Goal: Task Accomplishment & Management: Manage account settings

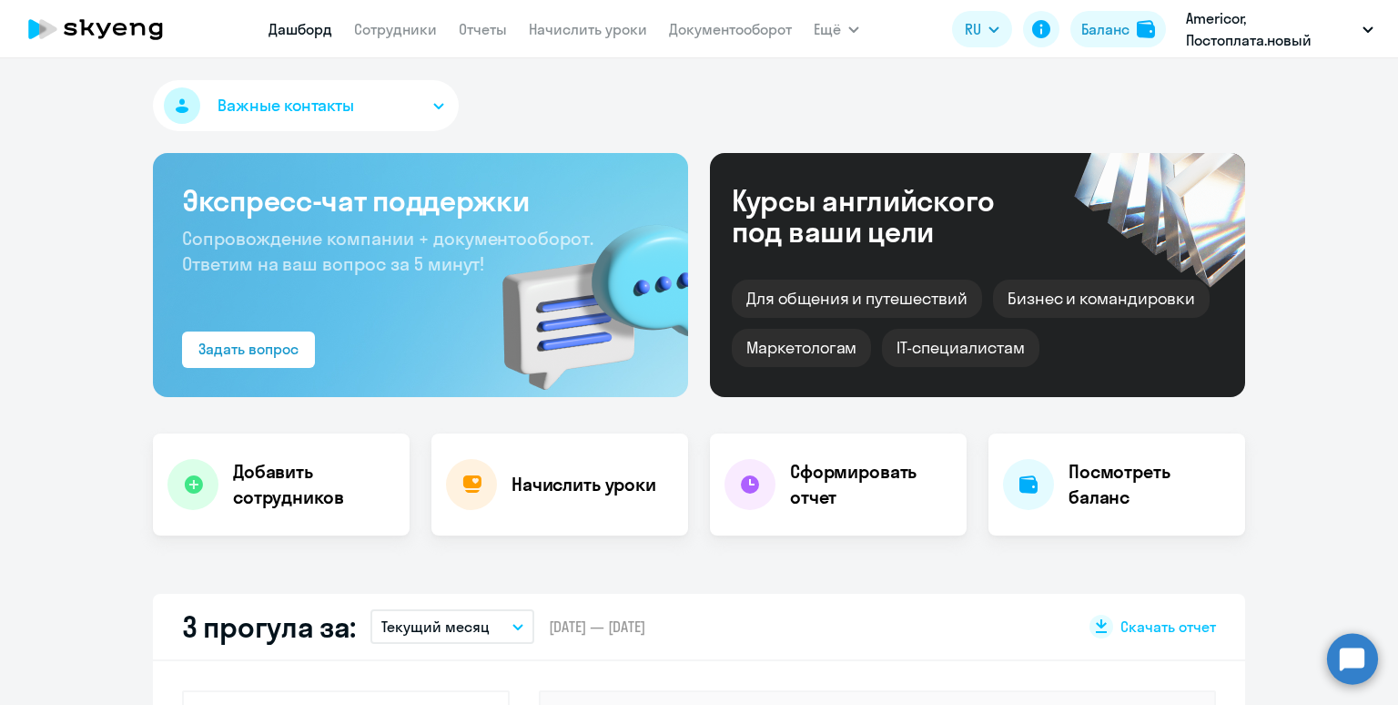
select select "30"
click at [548, 27] on link "Начислить уроки" at bounding box center [588, 29] width 118 height 18
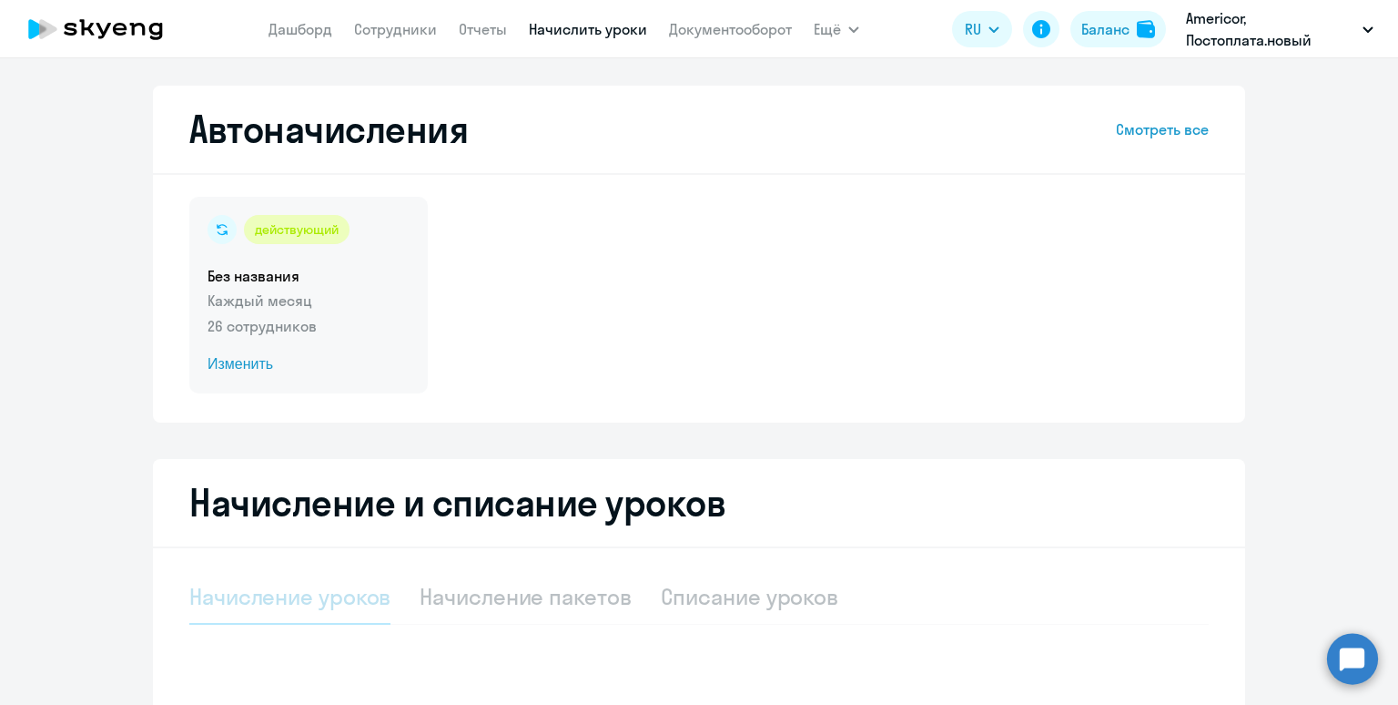
select select "10"
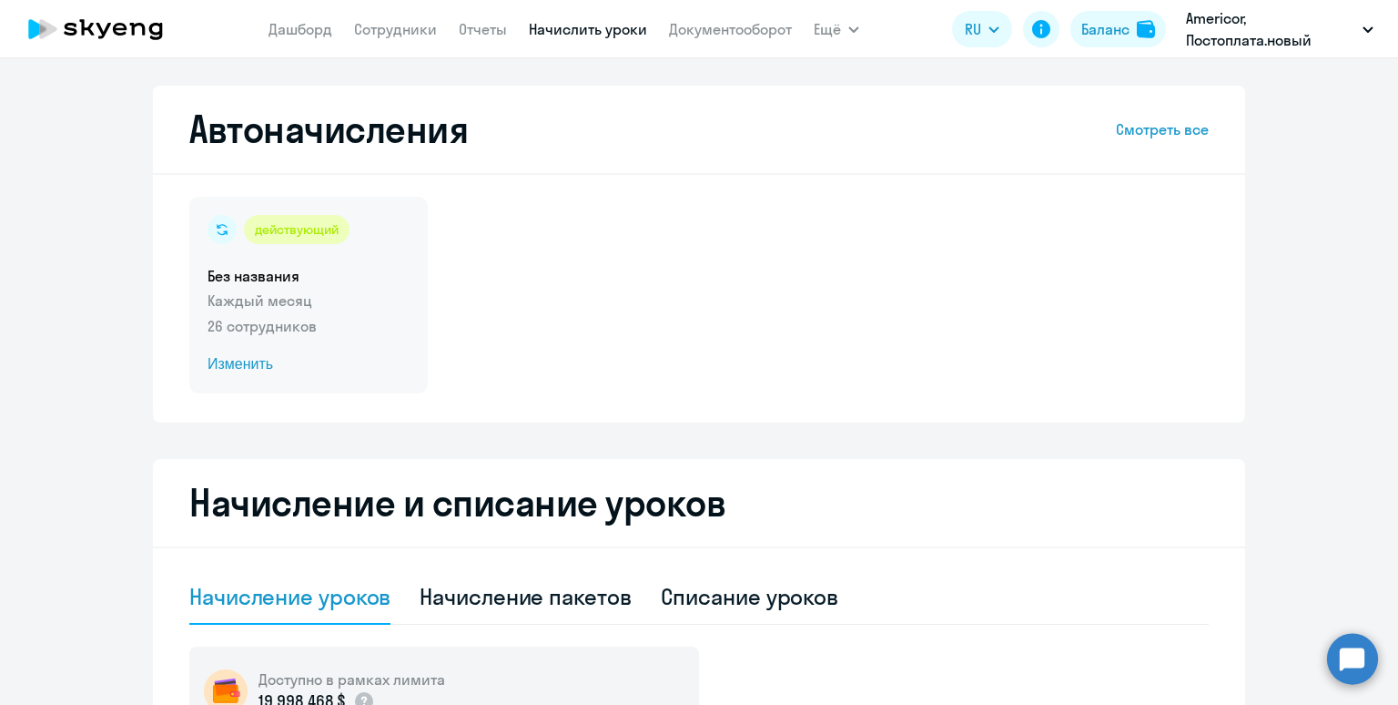
click at [381, 276] on h5 "Без названия" at bounding box center [309, 276] width 202 height 20
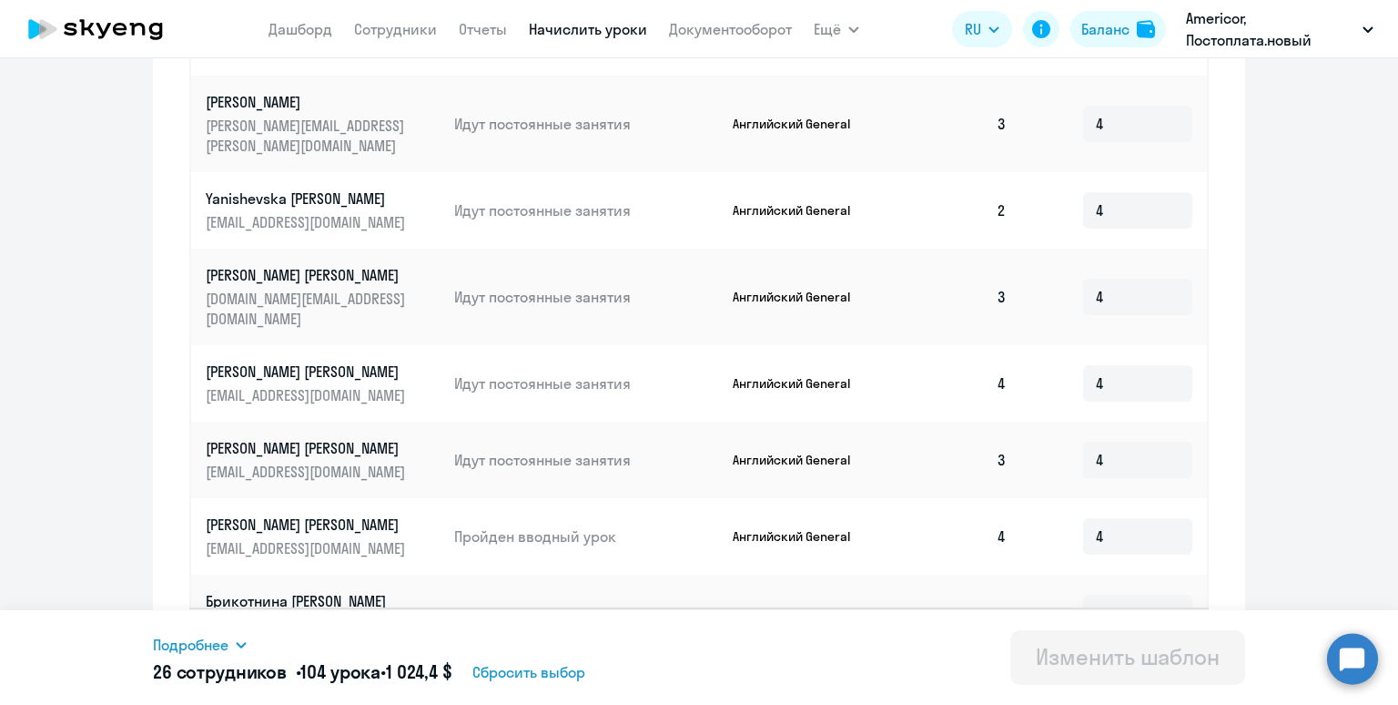
scroll to position [986, 0]
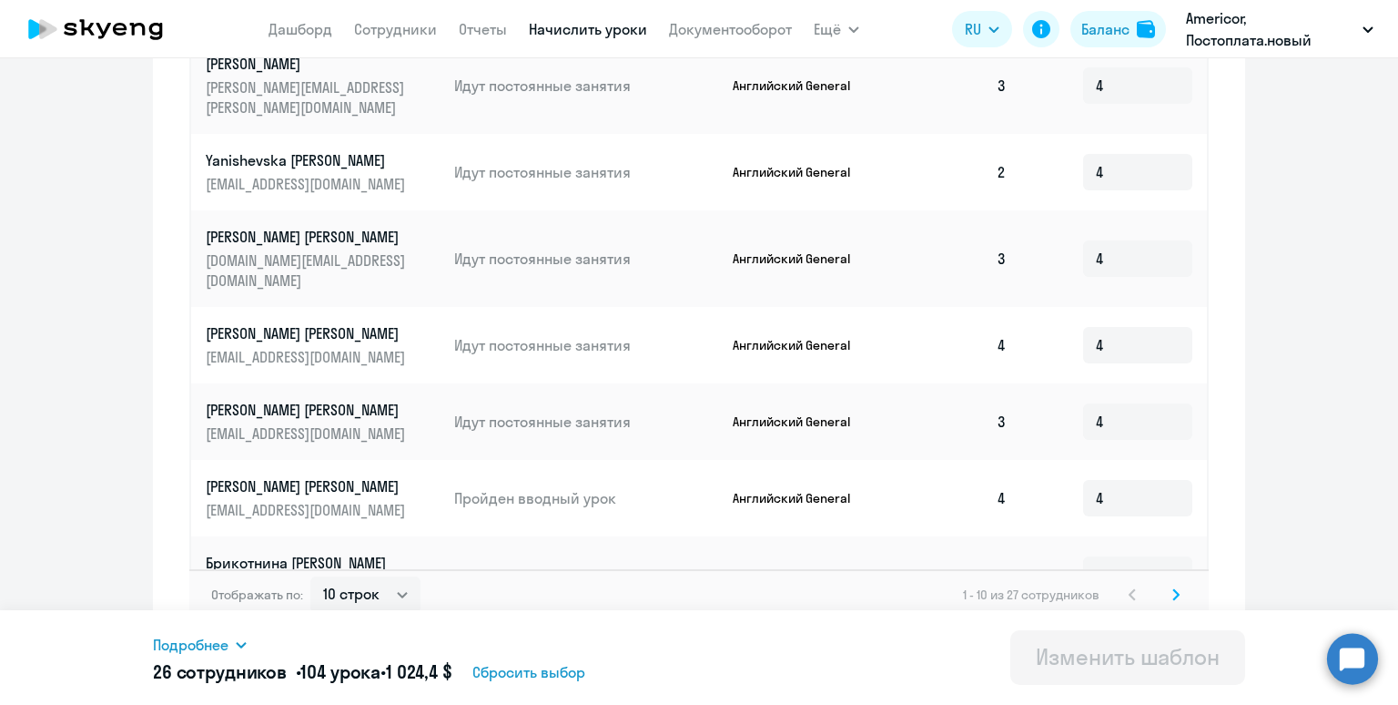
click at [1180, 588] on icon at bounding box center [1176, 594] width 7 height 13
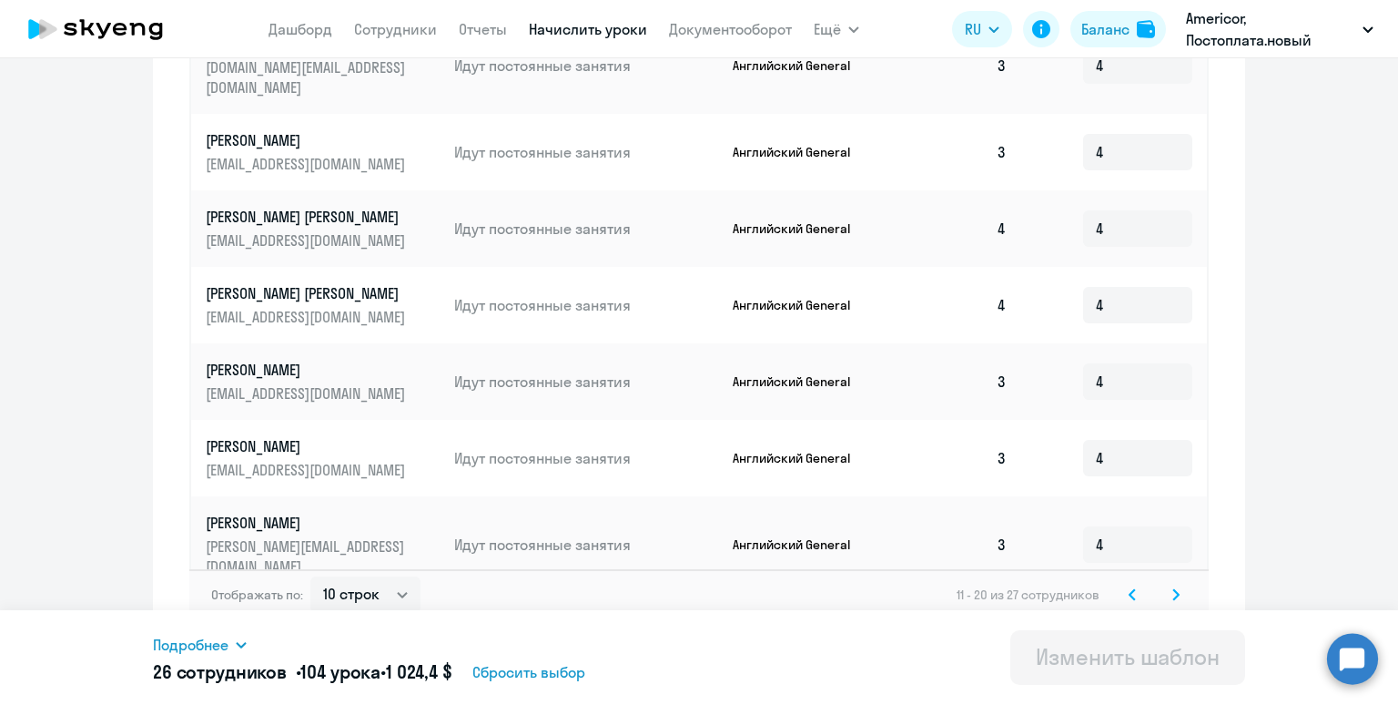
click at [1180, 588] on icon at bounding box center [1176, 594] width 7 height 13
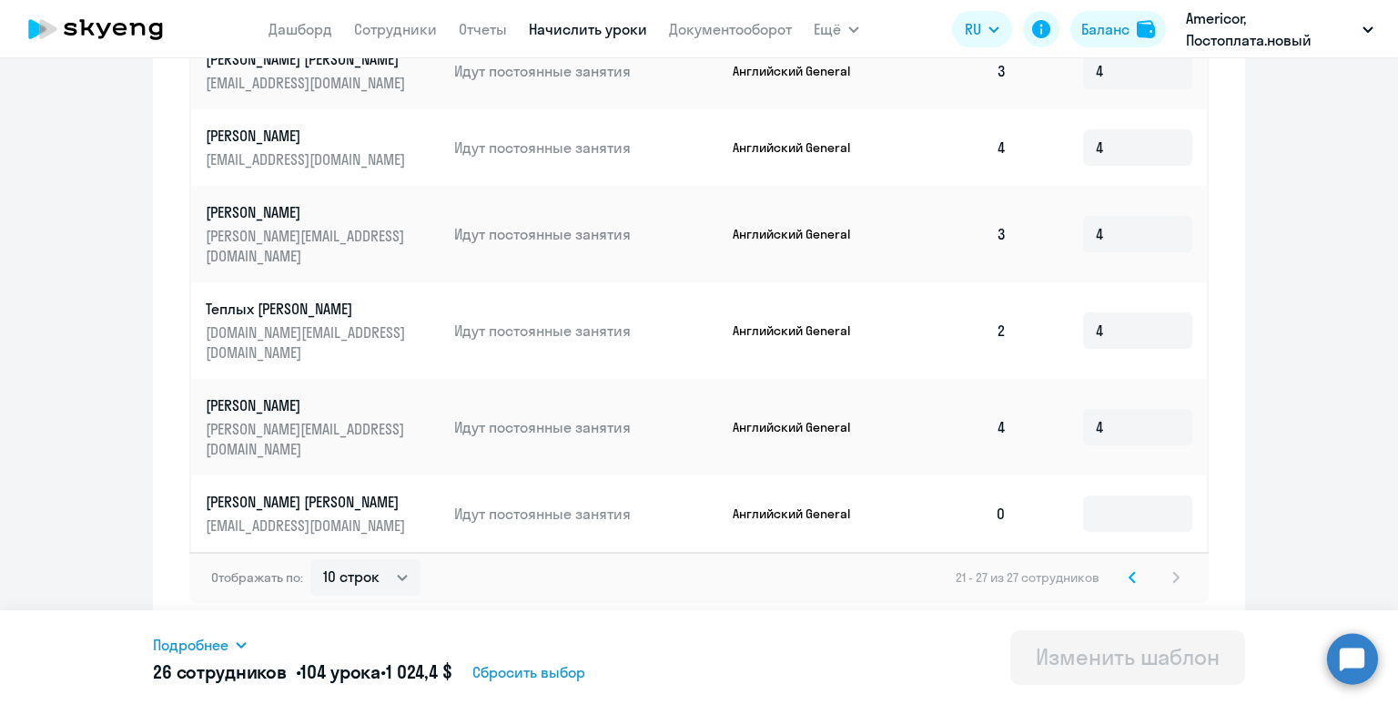
scroll to position [757, 0]
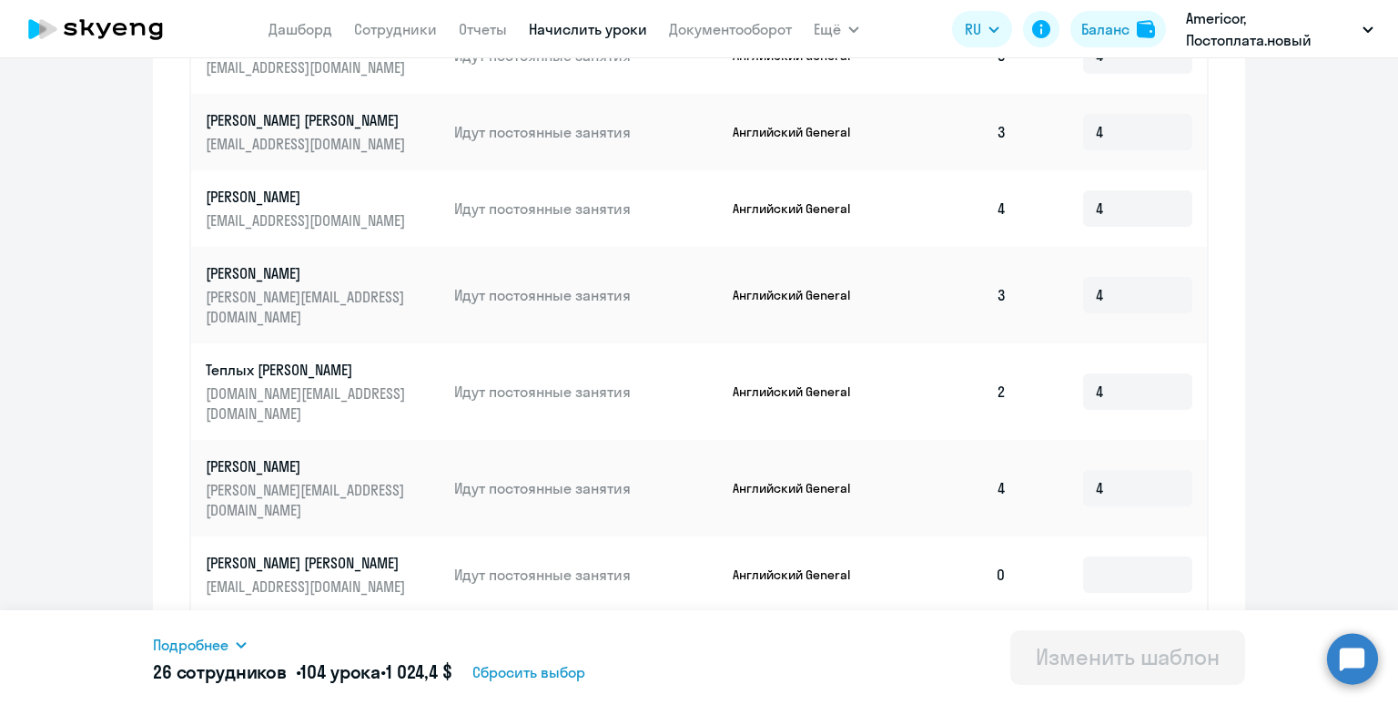
click at [1180, 627] on div "21 - 27 из 27 сотрудников" at bounding box center [1071, 638] width 231 height 22
click at [384, 620] on select "10 строк 30 строк 50 строк" at bounding box center [365, 638] width 110 height 36
select select "50"
click at [310, 620] on select "10 строк 30 строк 50 строк" at bounding box center [365, 638] width 110 height 36
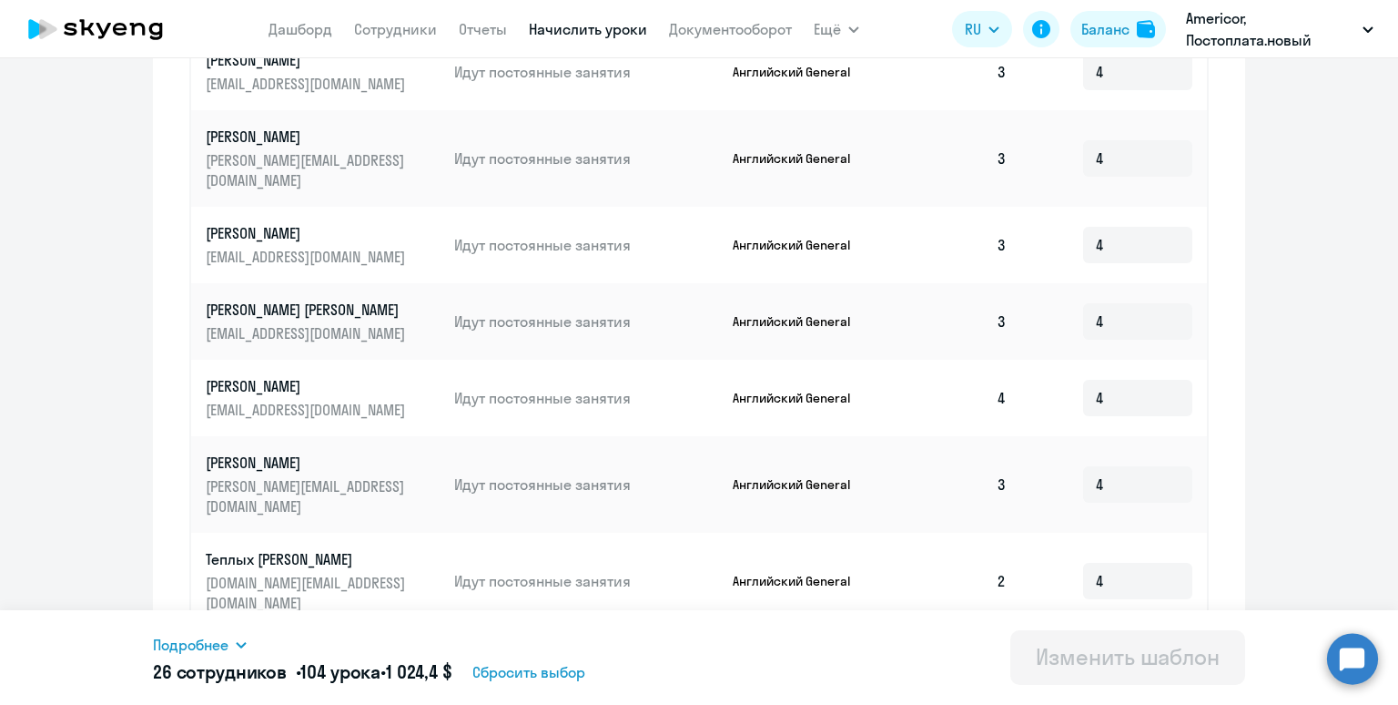
scroll to position [1002, 0]
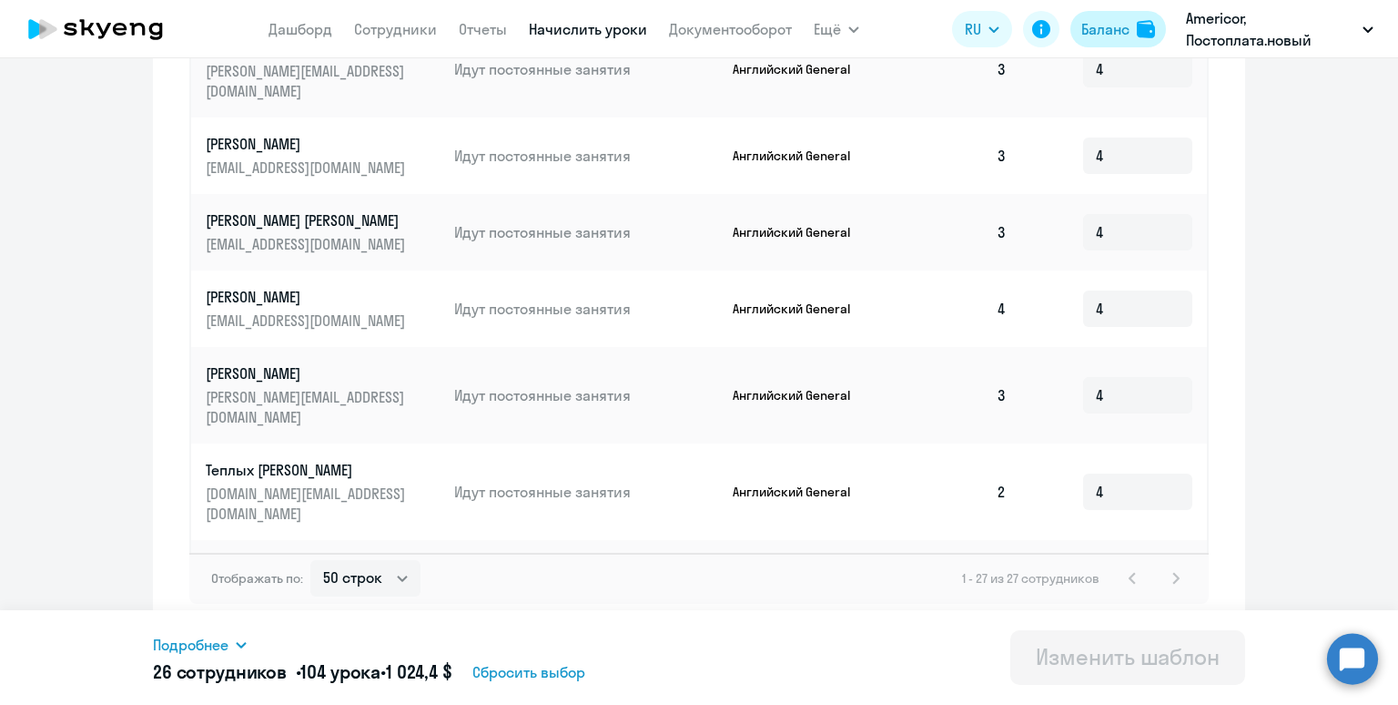
click at [1124, 24] on div "Баланс" at bounding box center [1106, 29] width 48 height 22
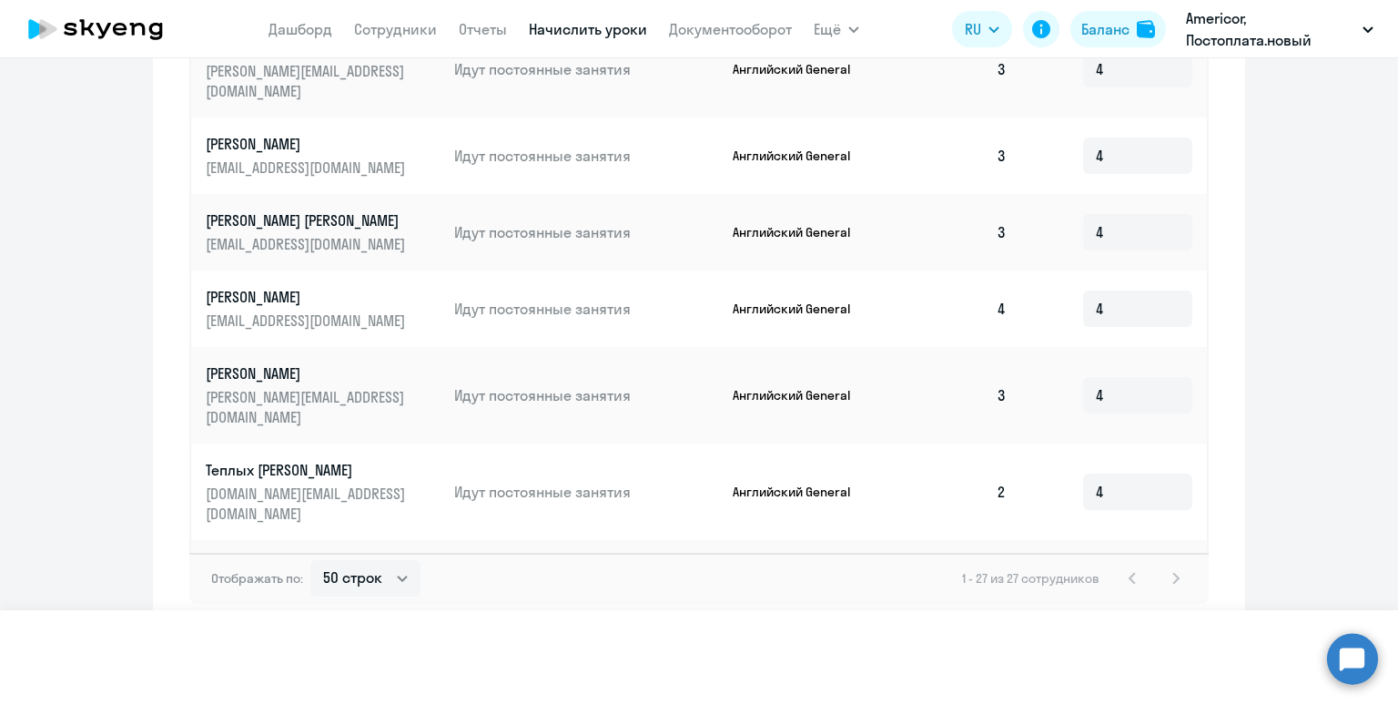
scroll to position [604, 0]
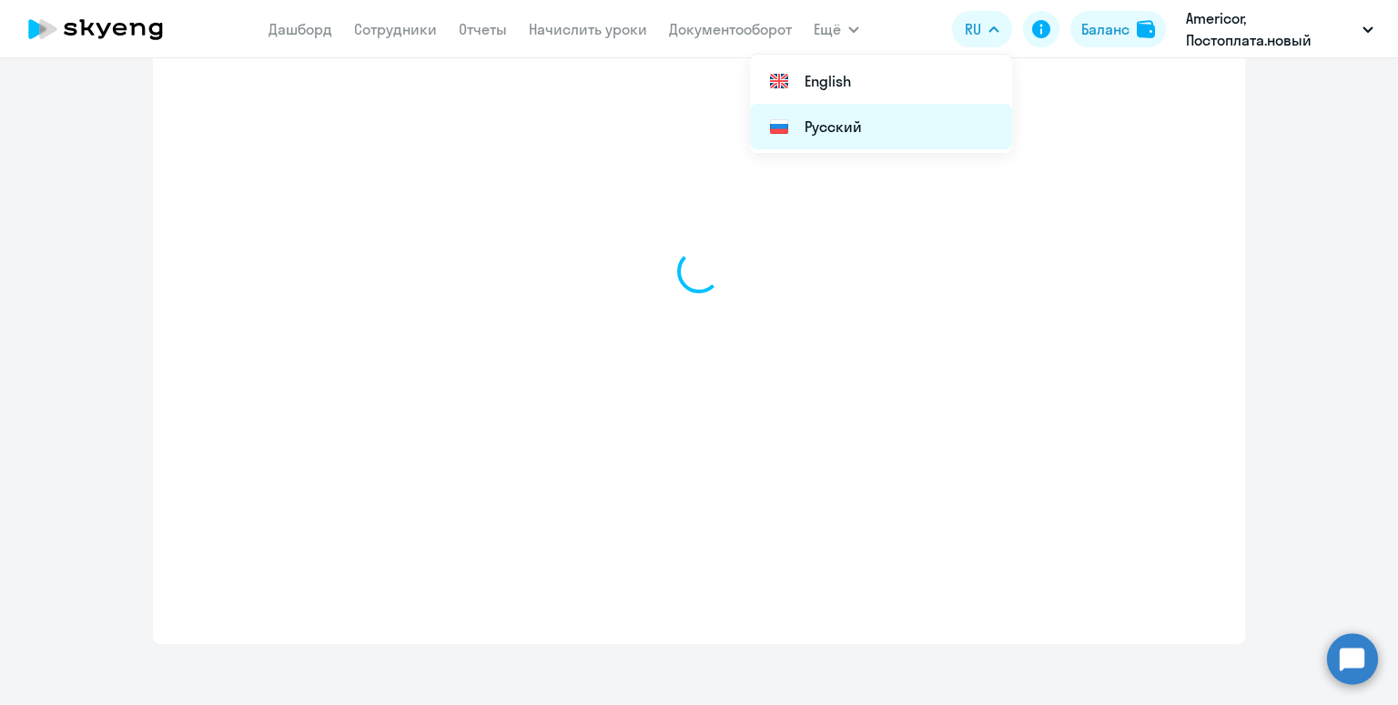
select select "english_adult_not_native_speaker"
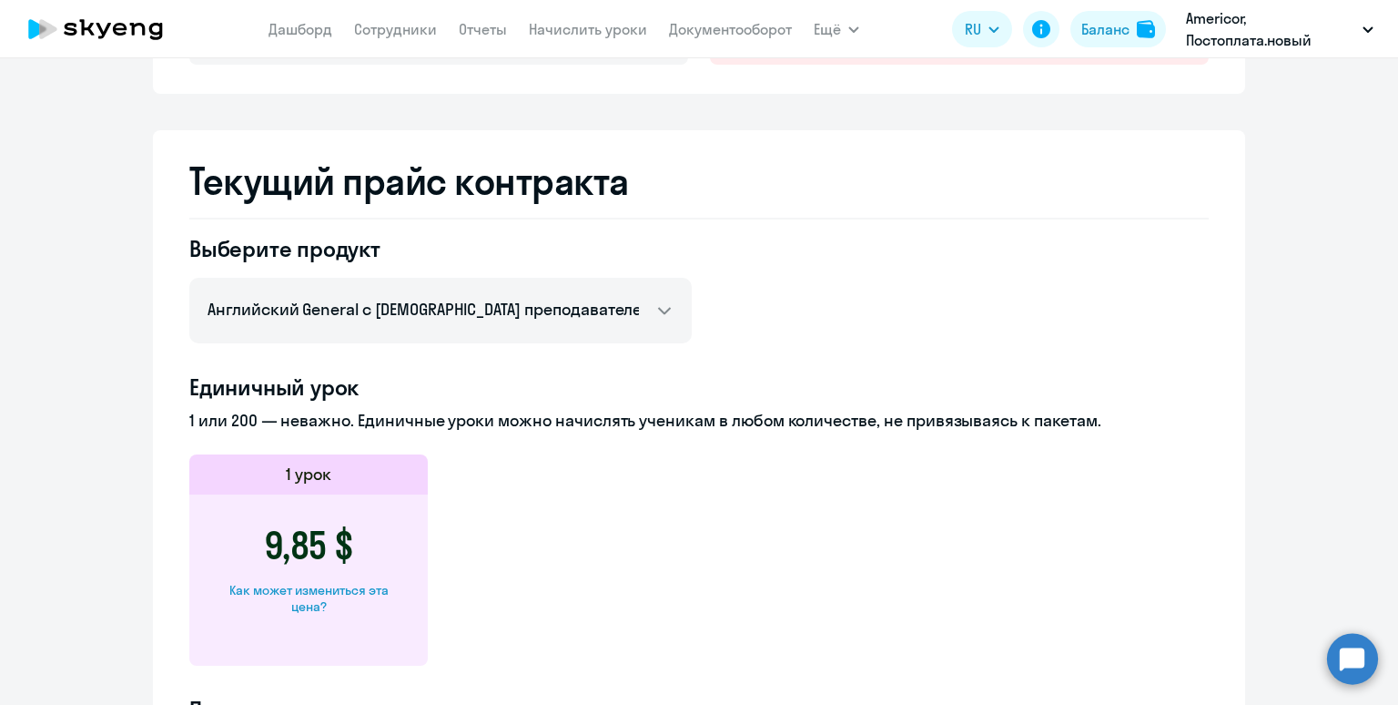
scroll to position [0, 0]
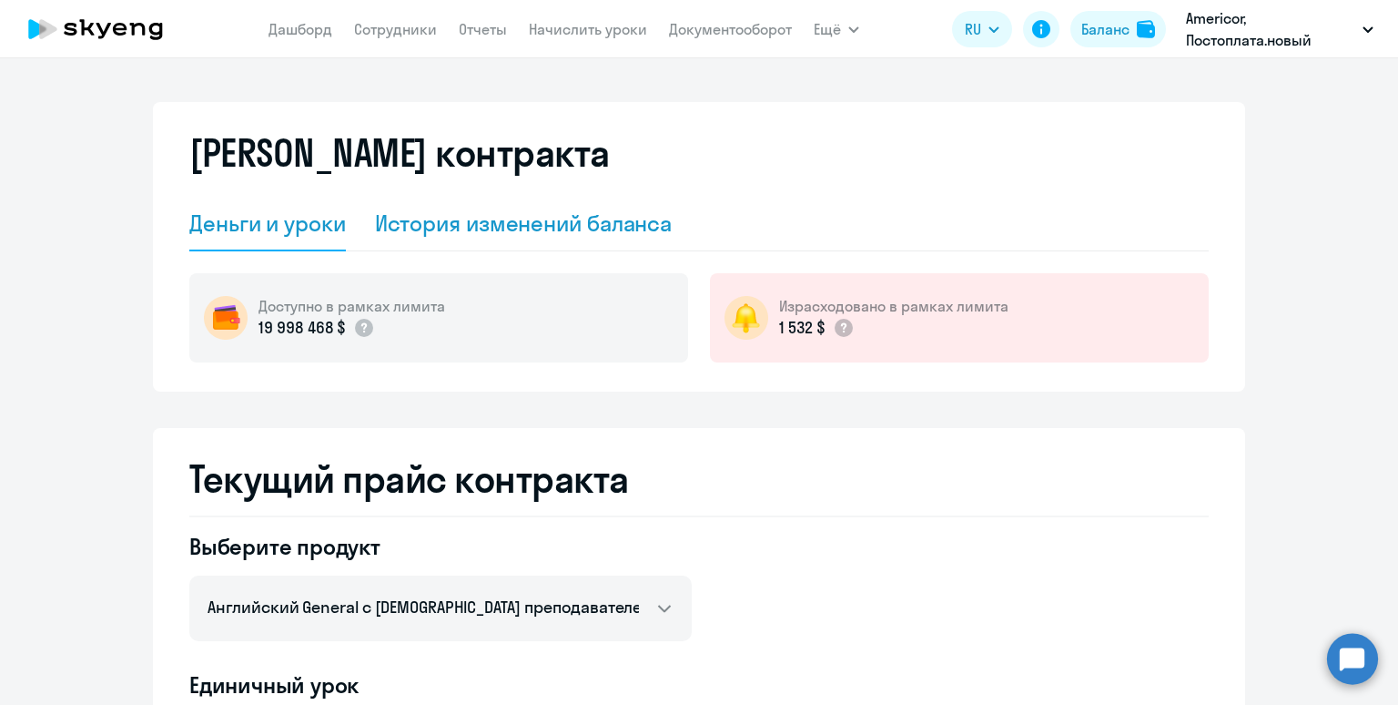
click at [504, 220] on div "История изменений баланса" at bounding box center [524, 222] width 298 height 29
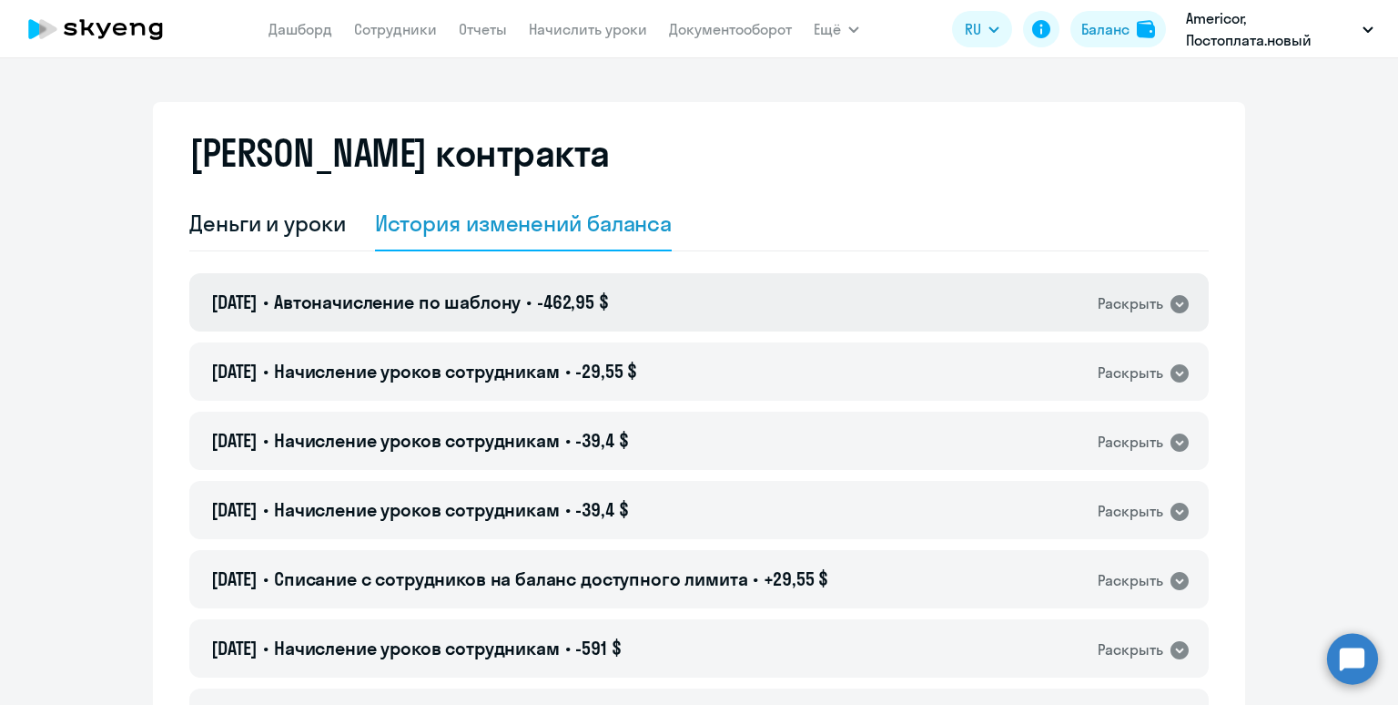
click at [609, 290] on span "-462,95 $" at bounding box center [573, 301] width 72 height 23
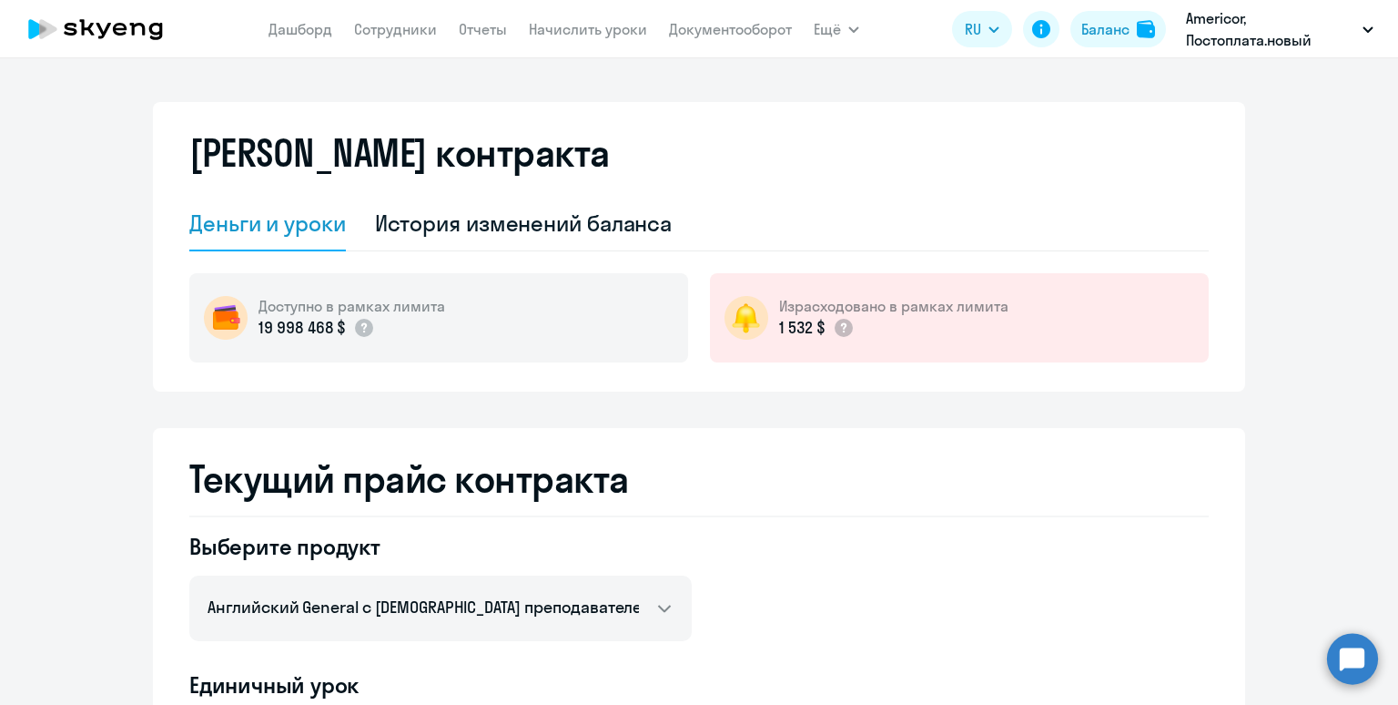
select select "english_adult_not_native_speaker"
click at [598, 33] on link "Начислить уроки" at bounding box center [588, 29] width 118 height 18
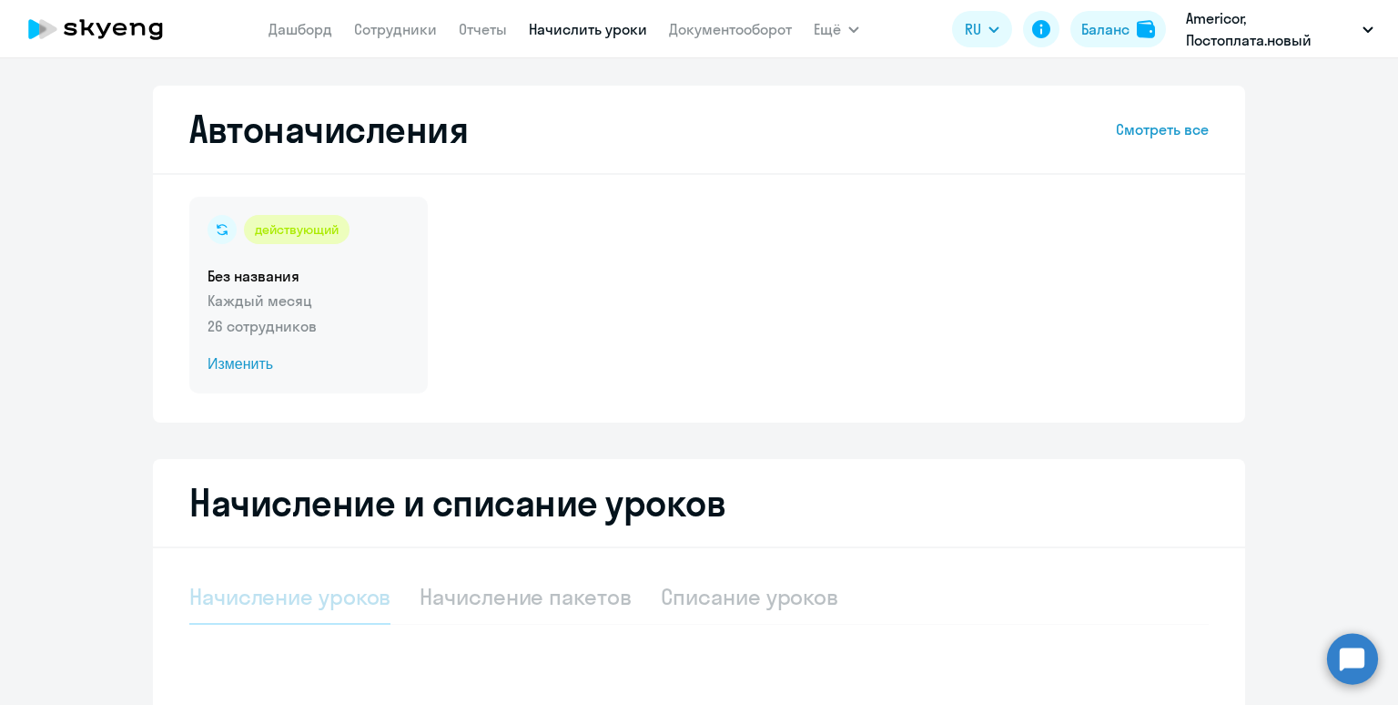
select select "10"
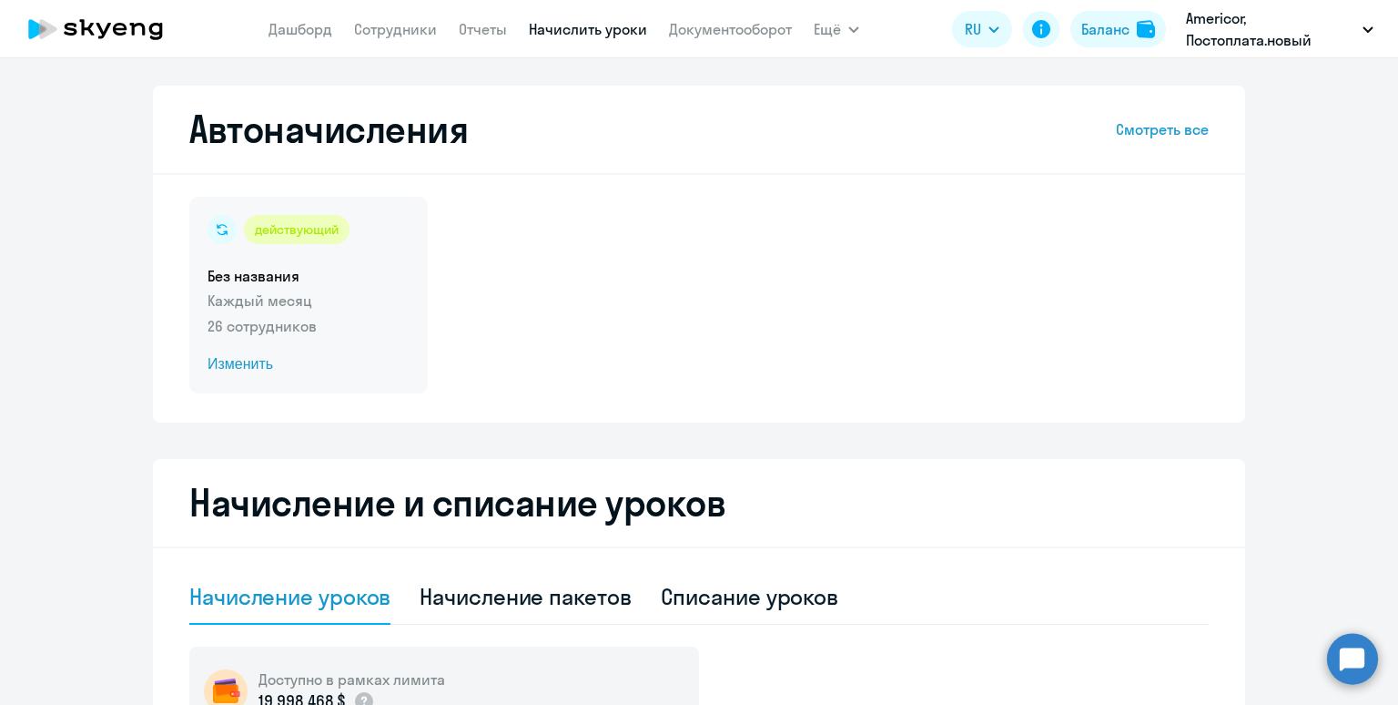
click at [359, 316] on p "26 сотрудников" at bounding box center [309, 326] width 202 height 22
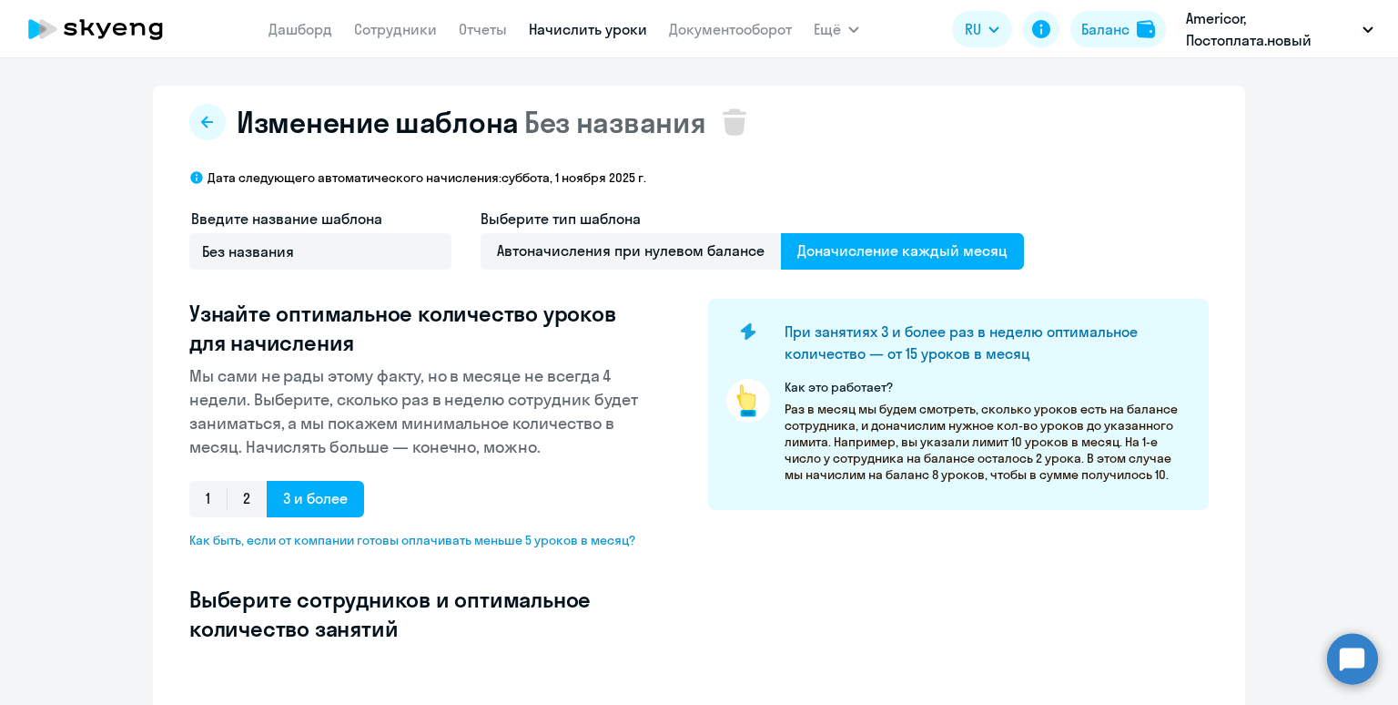
select select "10"
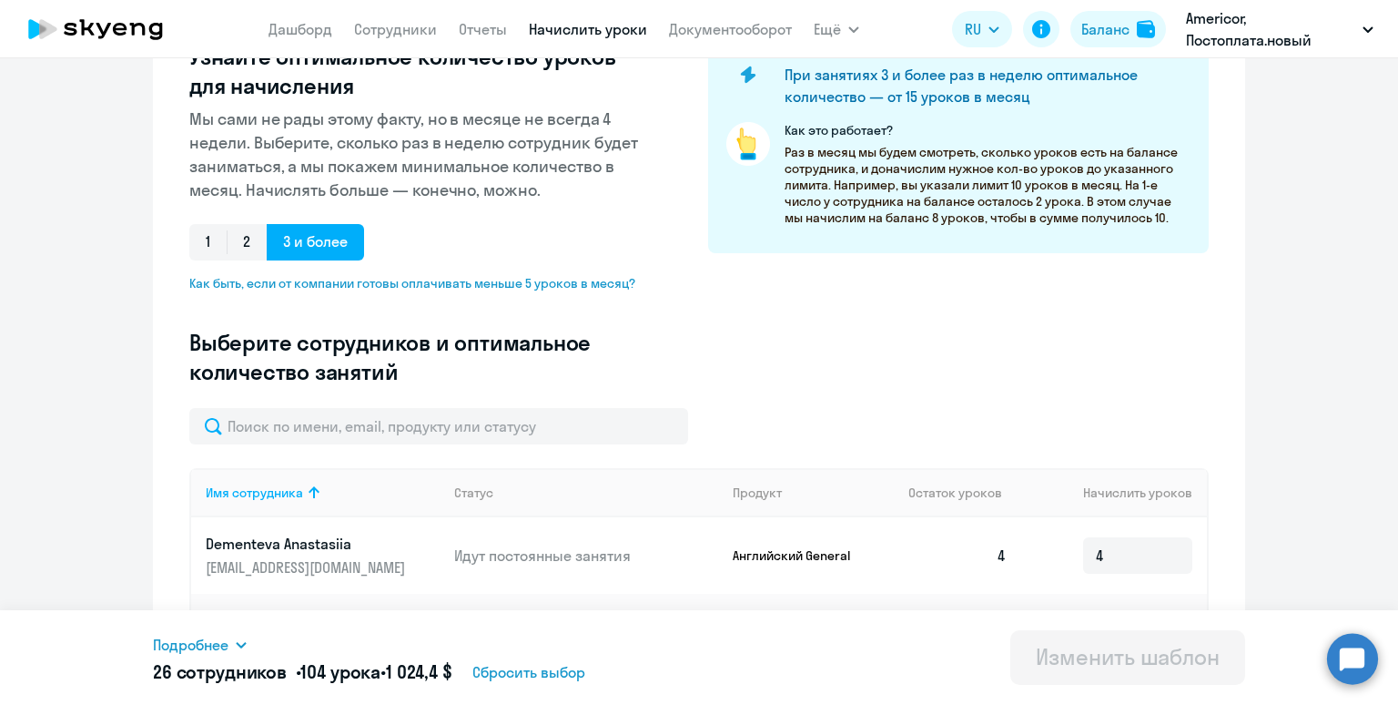
scroll to position [368, 0]
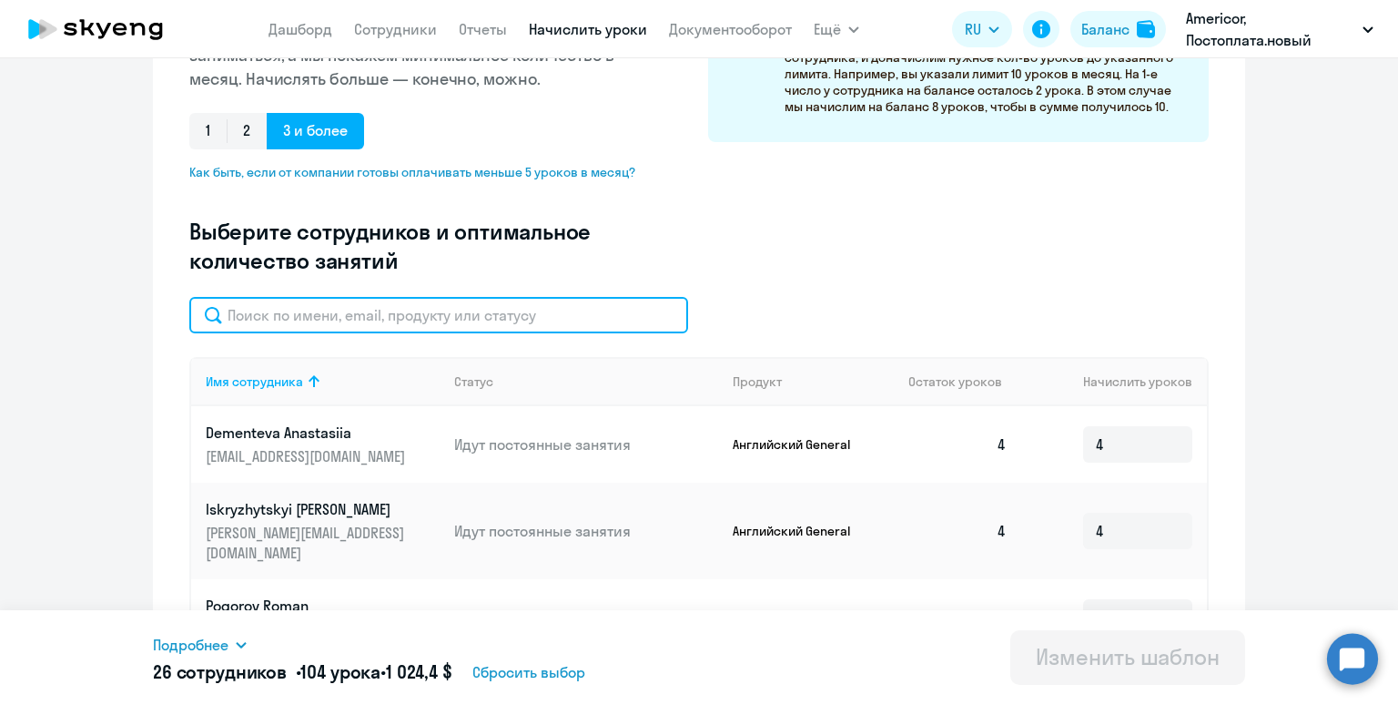
click at [480, 308] on input "text" at bounding box center [438, 315] width 499 height 36
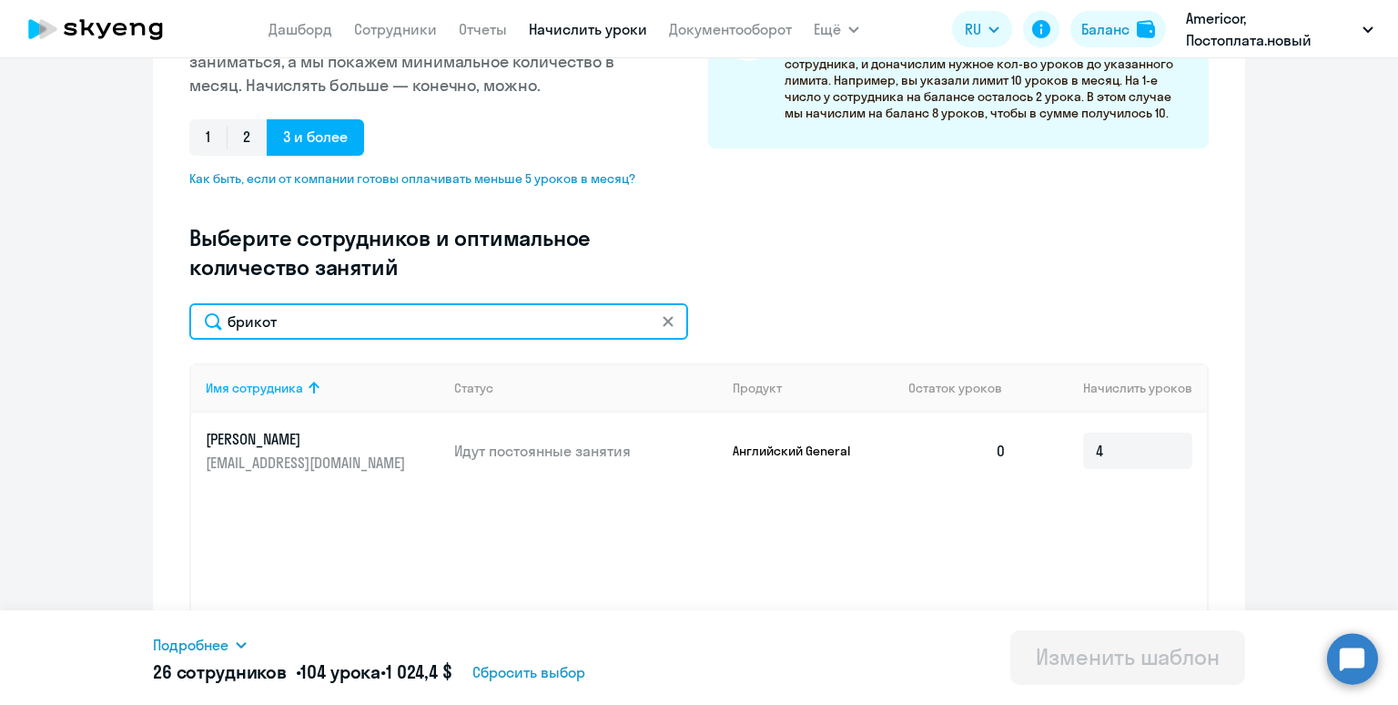
scroll to position [365, 0]
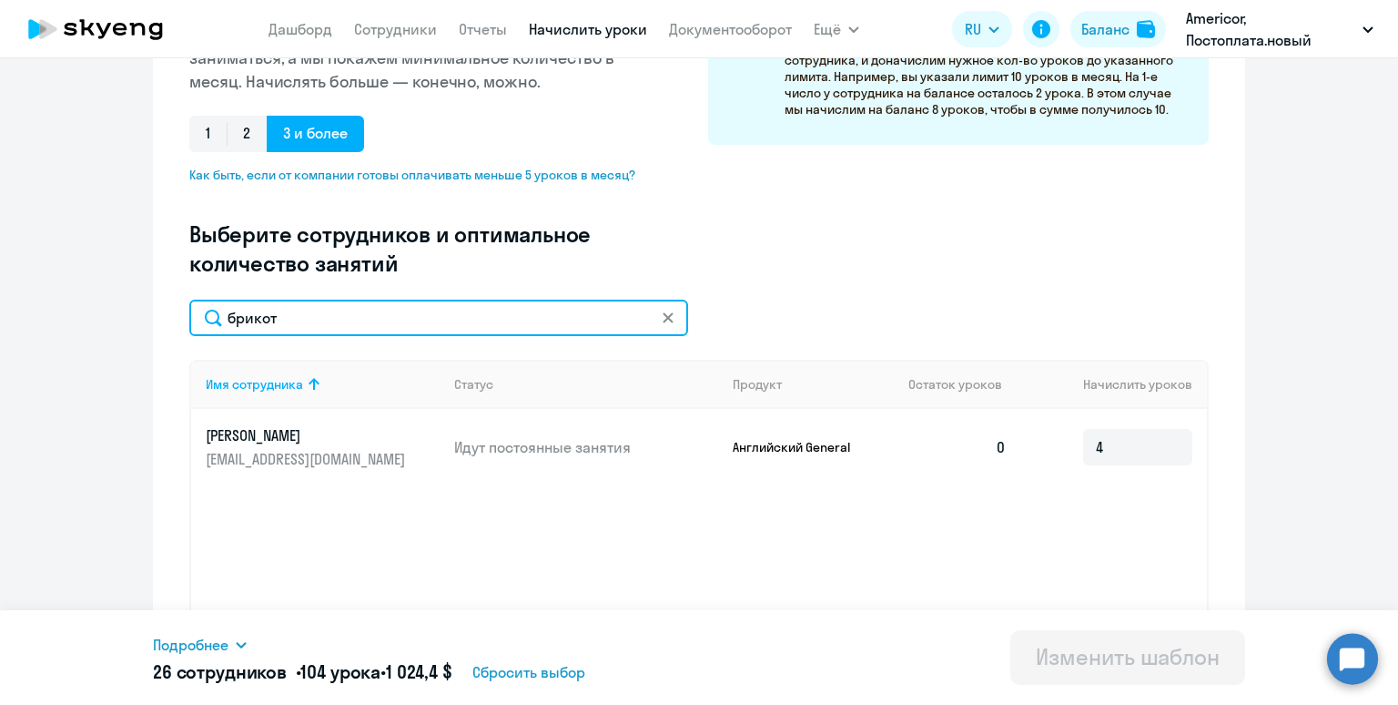
type input "брикот"
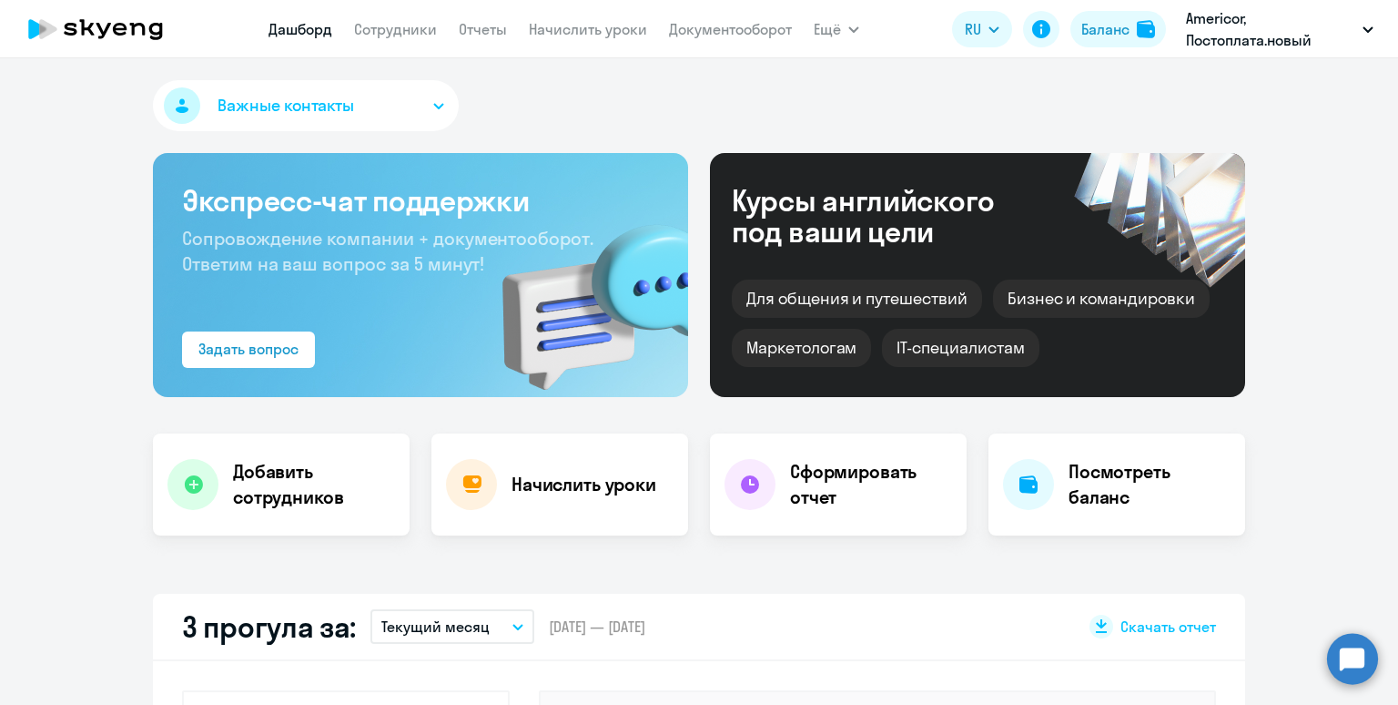
select select "30"
click at [546, 32] on link "Начислить уроки" at bounding box center [588, 29] width 118 height 18
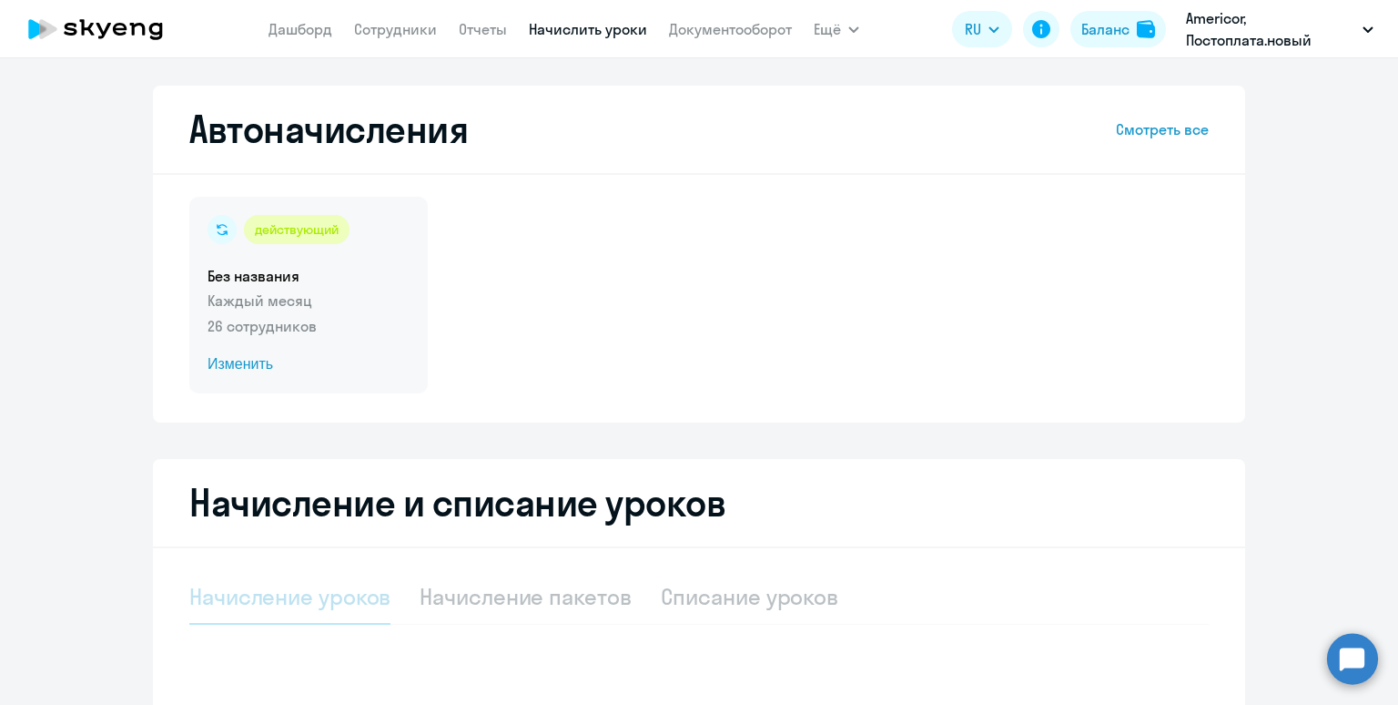
select select "10"
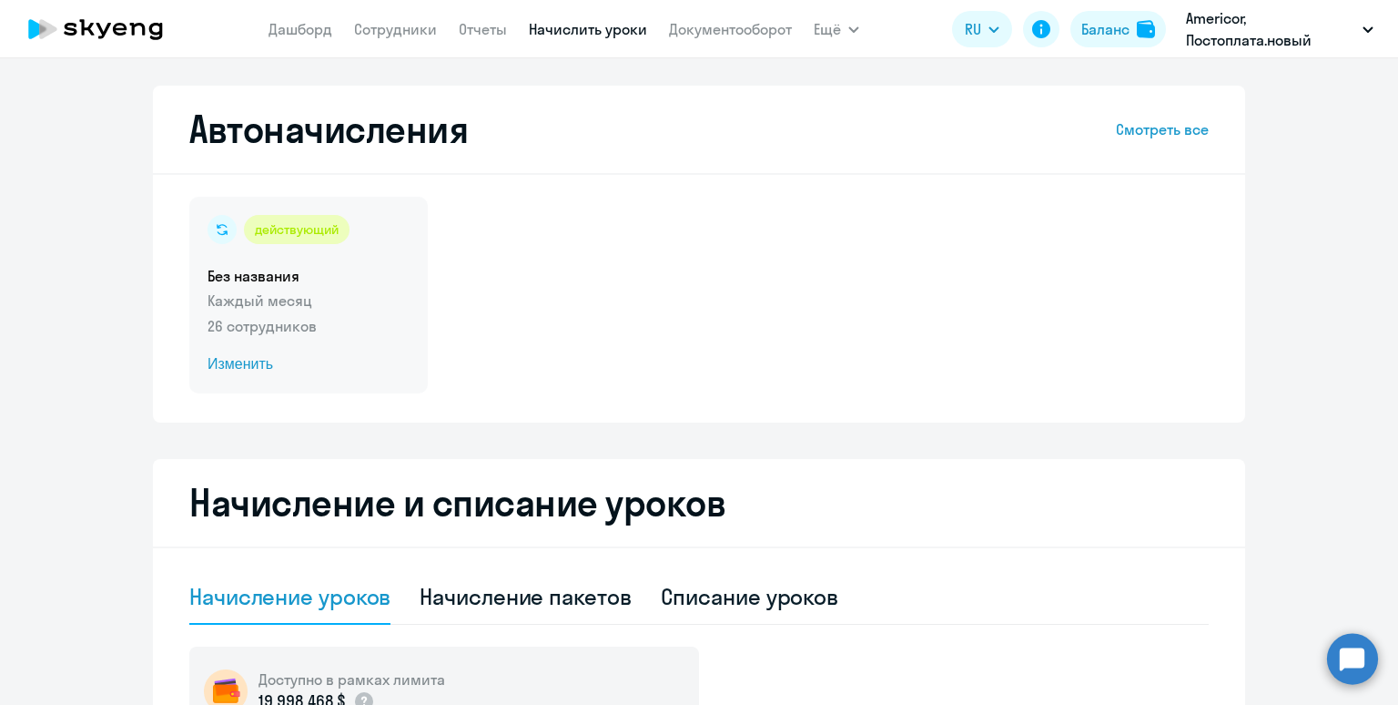
click at [335, 268] on h5 "Без названия" at bounding box center [309, 276] width 202 height 20
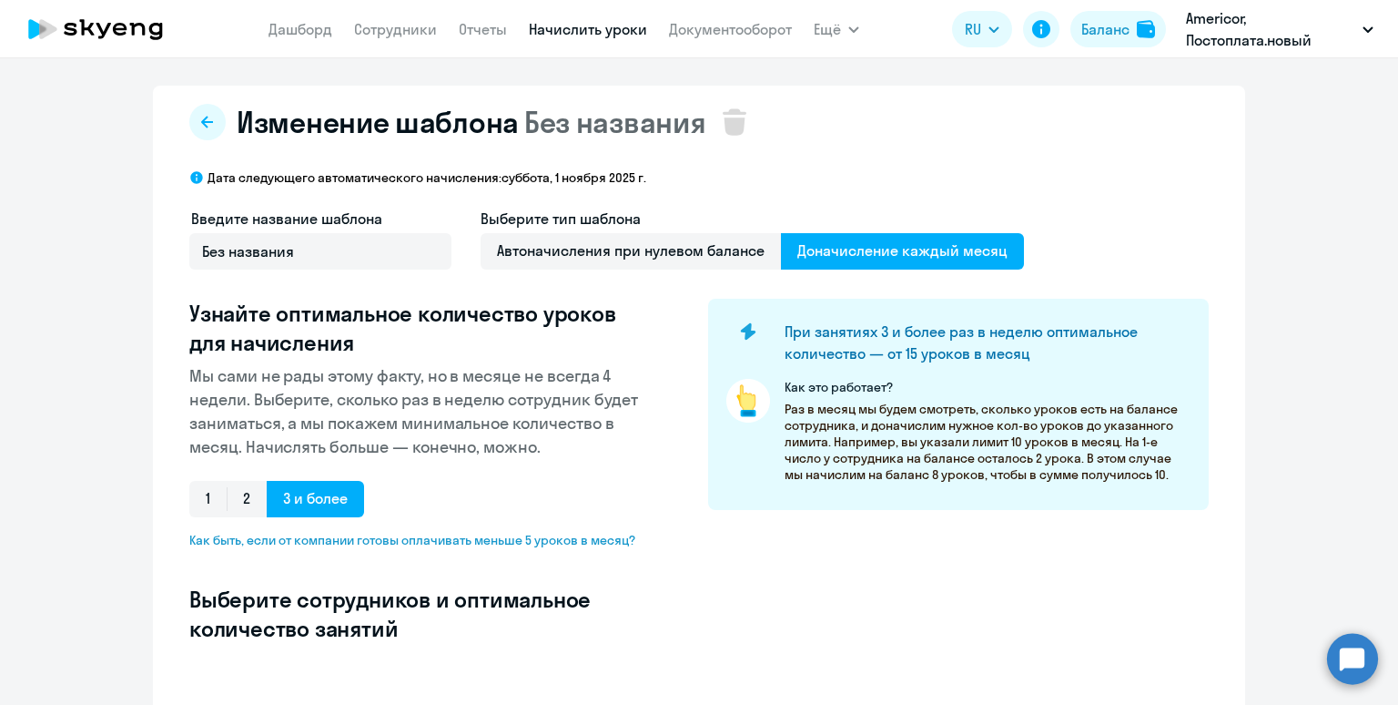
select select "10"
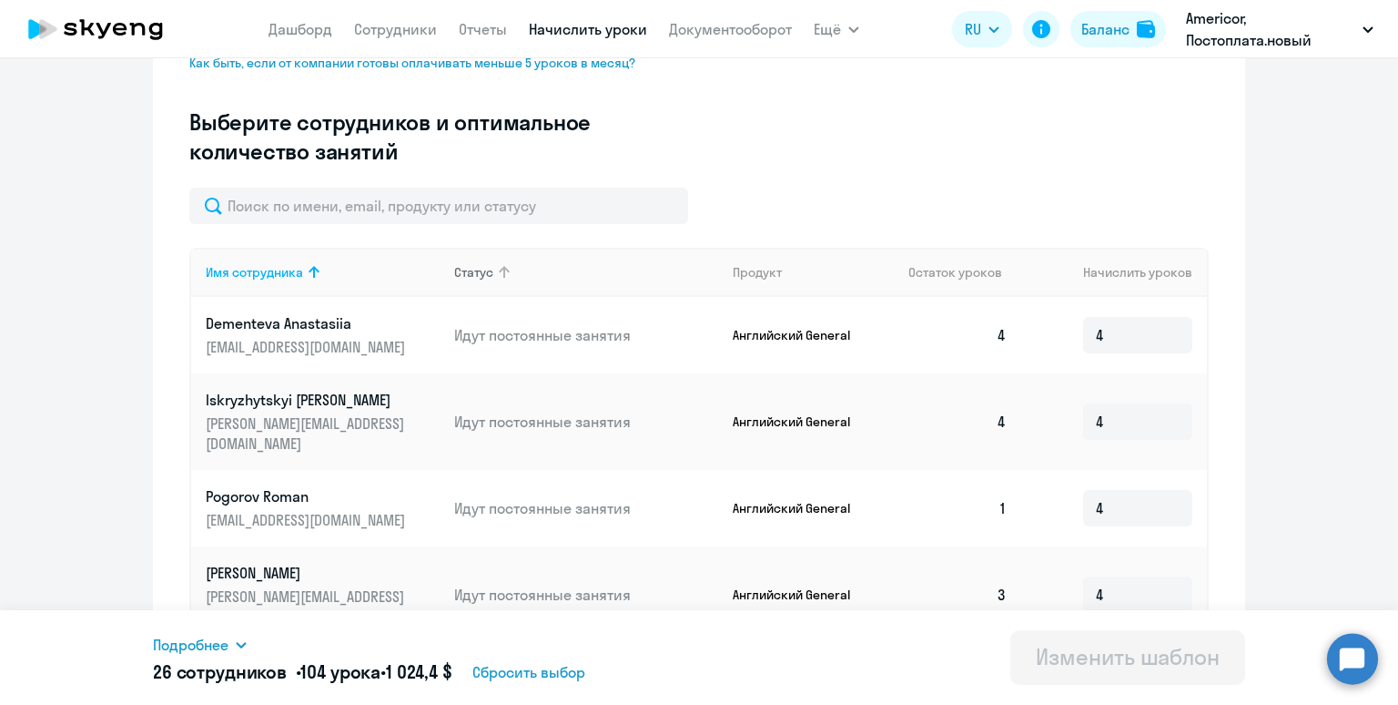
scroll to position [484, 0]
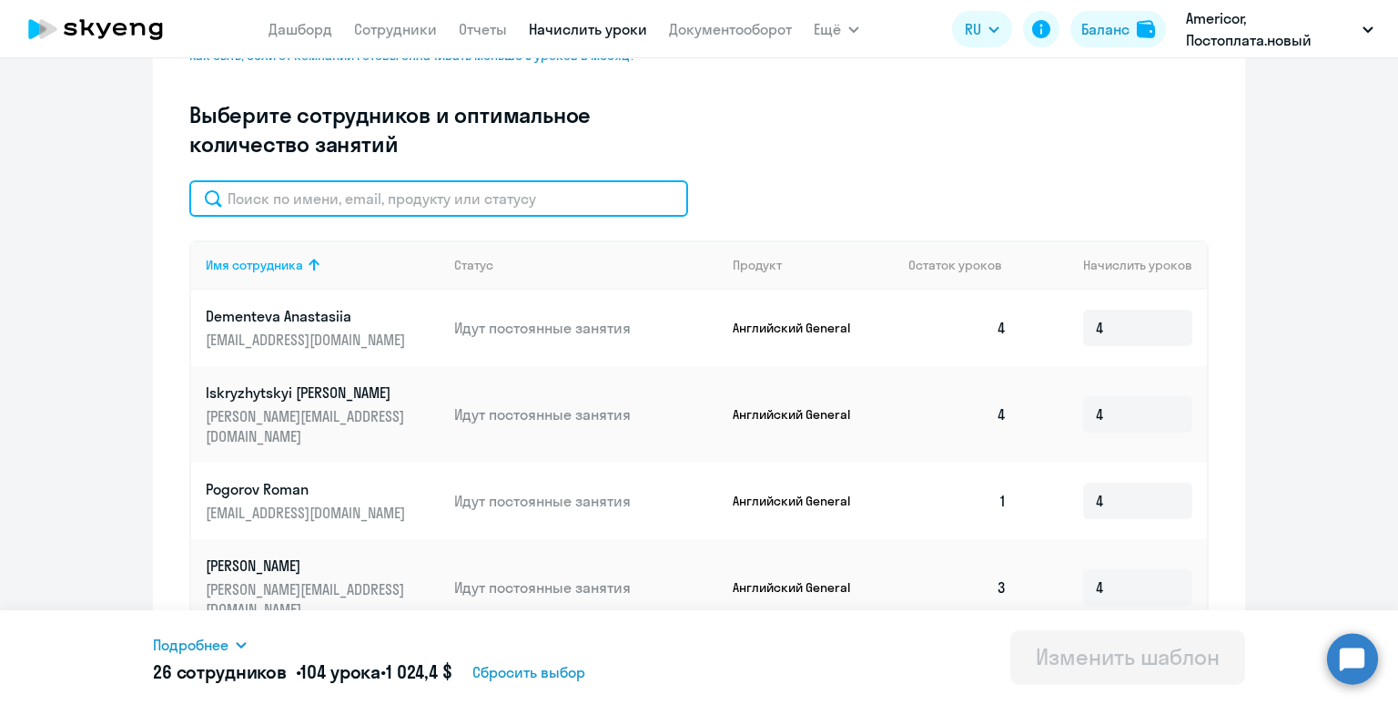
click at [457, 196] on input "text" at bounding box center [438, 198] width 499 height 36
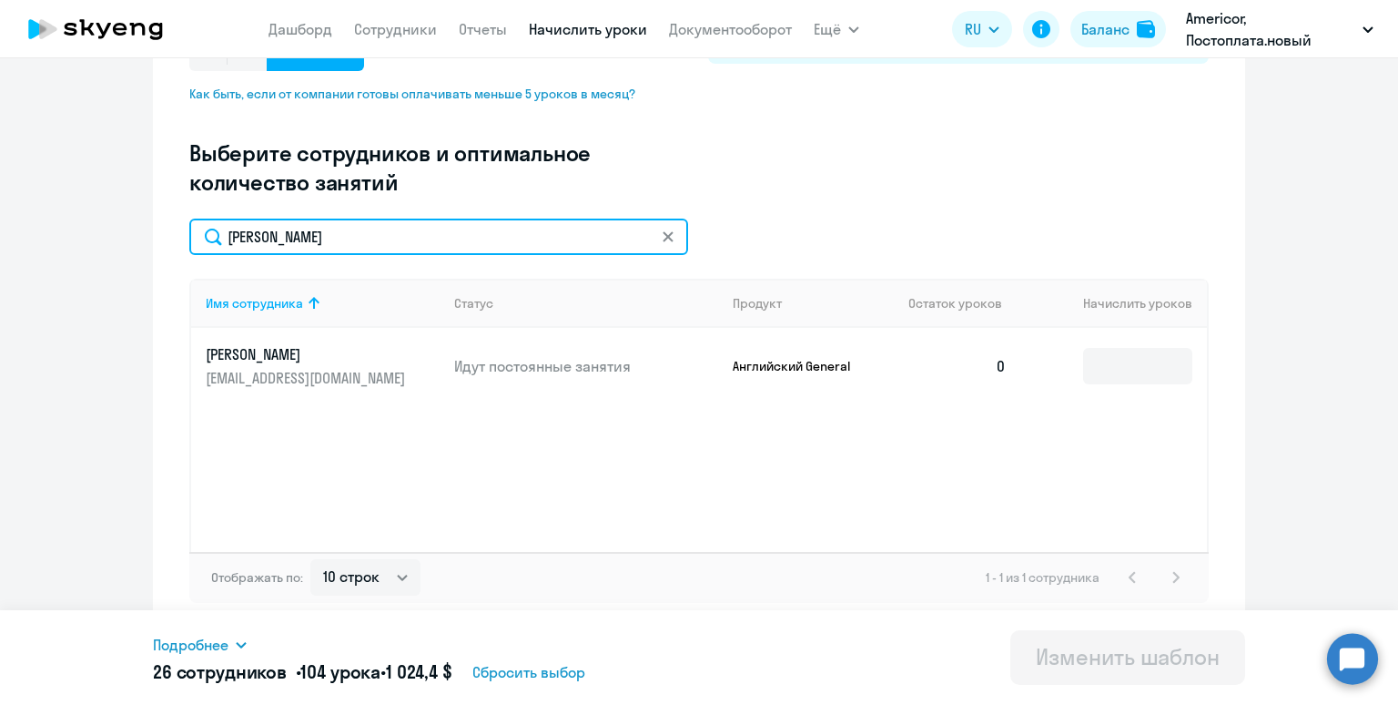
scroll to position [445, 0]
type input "[PERSON_NAME]"
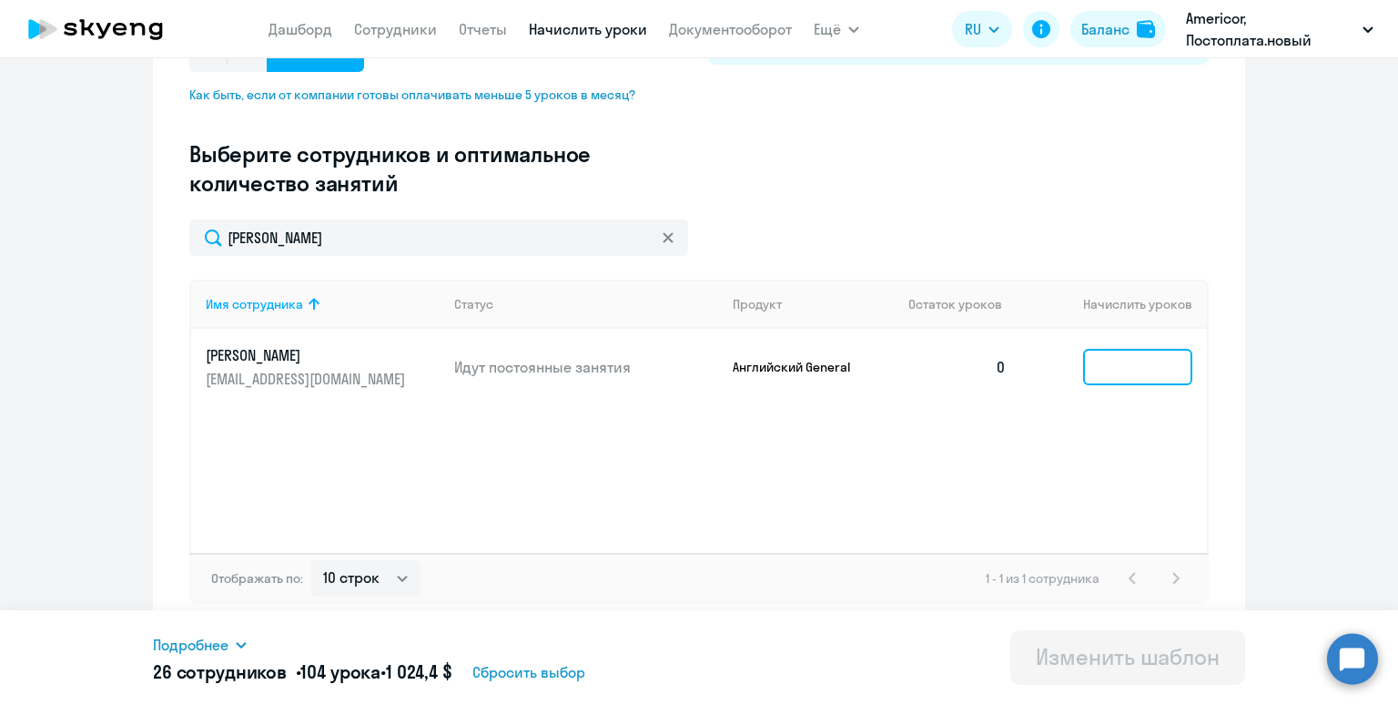
click at [1127, 374] on input at bounding box center [1137, 367] width 109 height 36
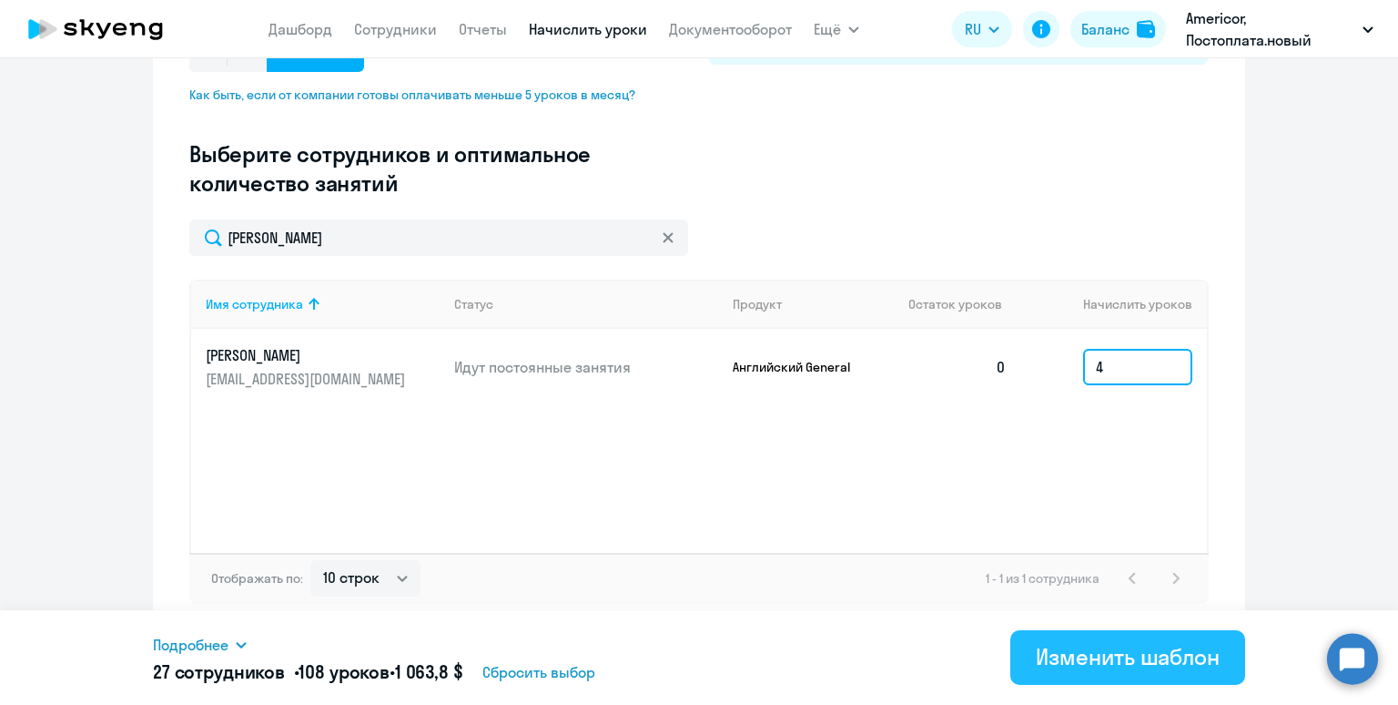
type input "4"
click at [1095, 646] on div "Изменить шаблон" at bounding box center [1128, 656] width 184 height 29
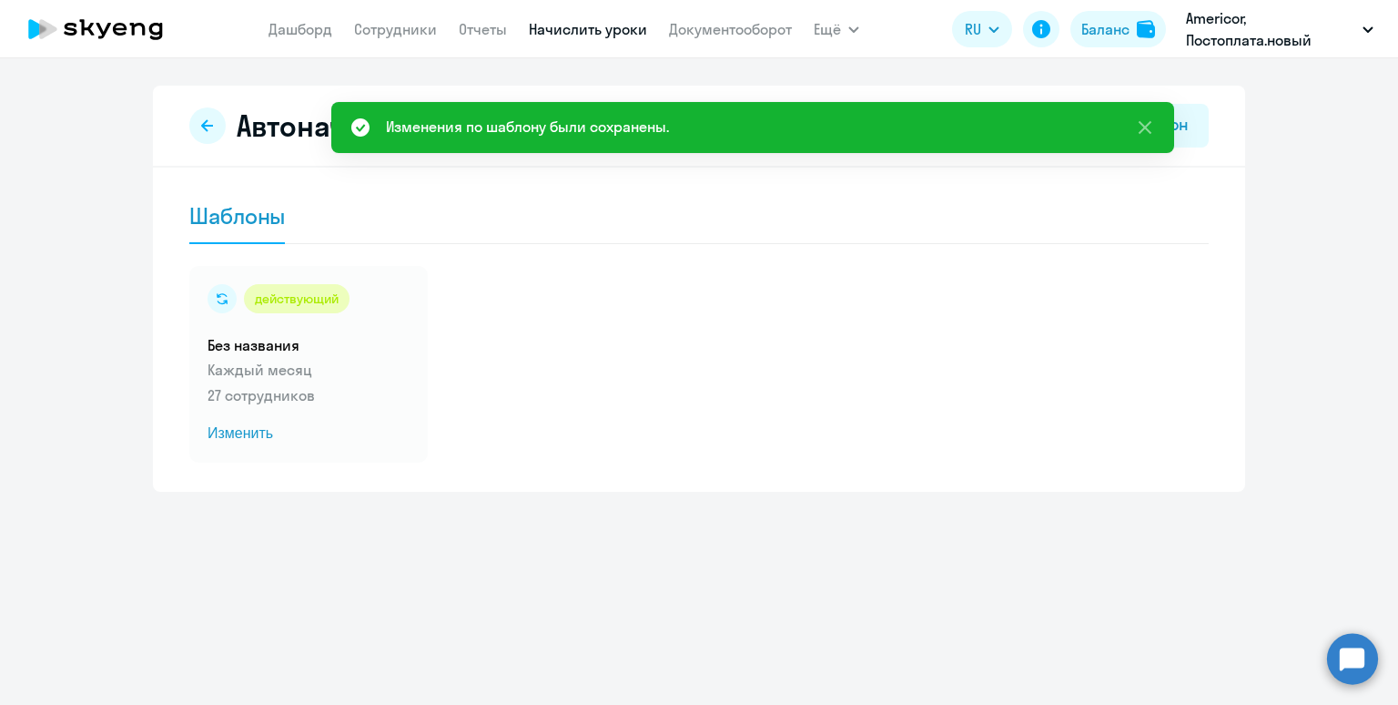
click at [591, 28] on link "Начислить уроки" at bounding box center [588, 29] width 118 height 18
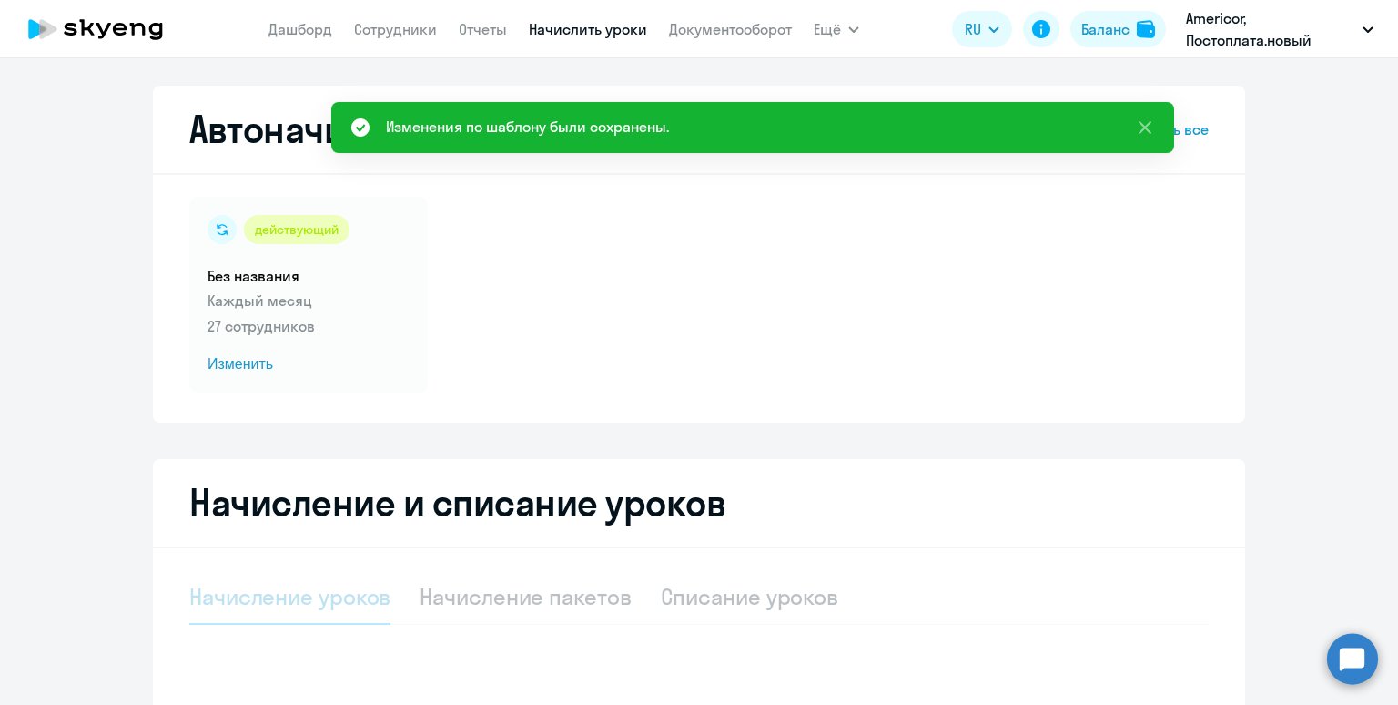
select select "10"
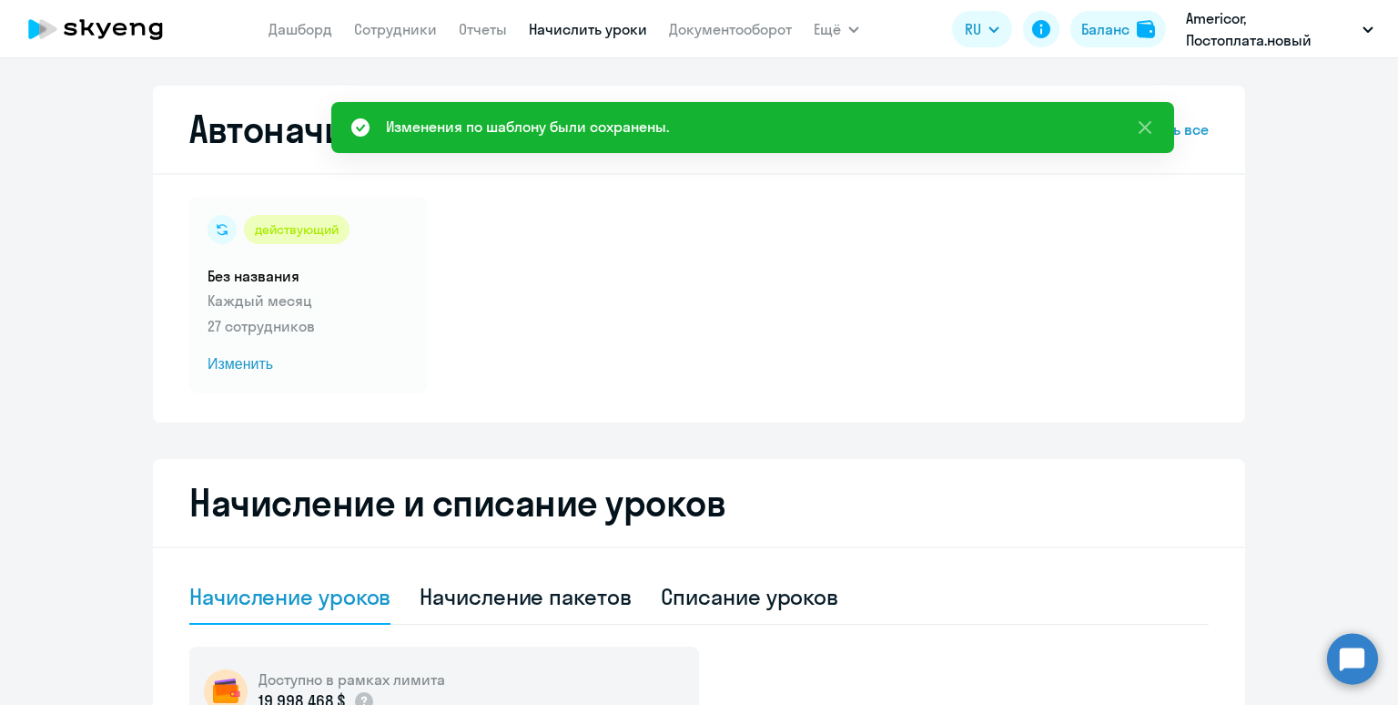
scroll to position [251, 0]
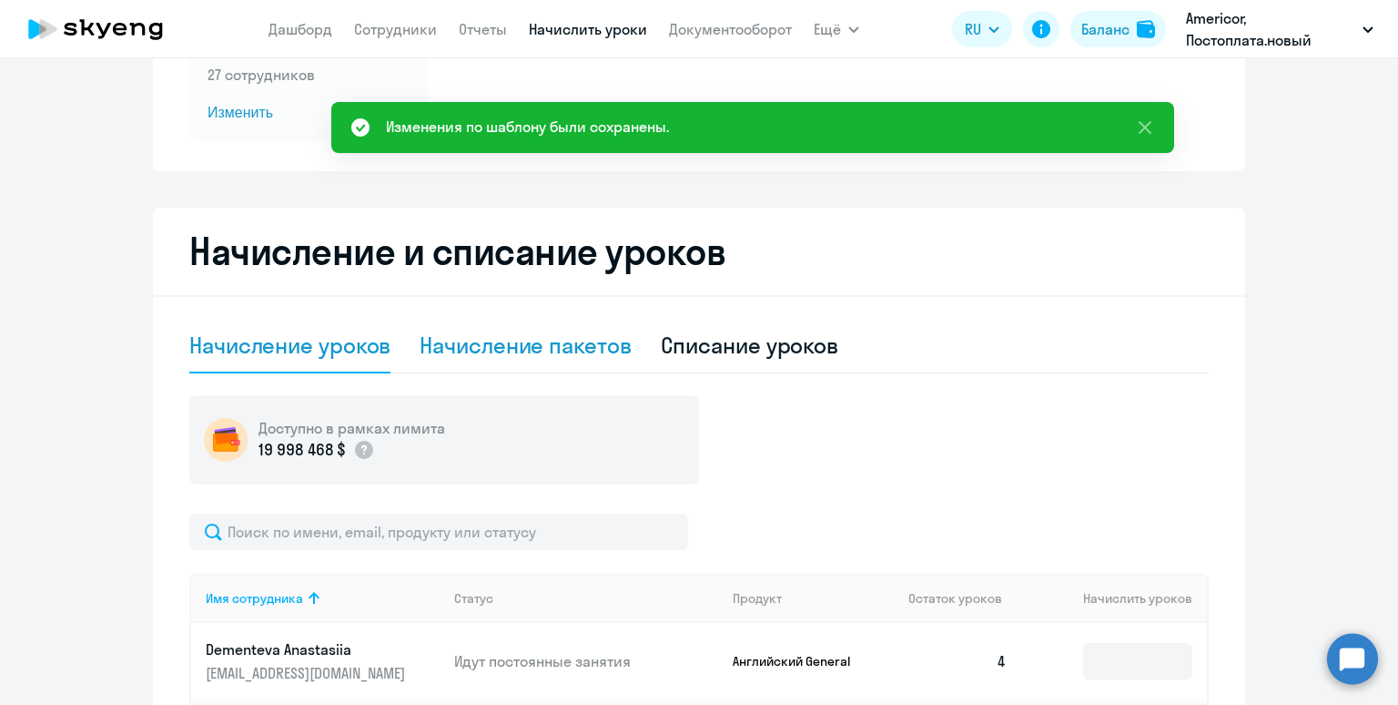
click at [504, 358] on div "Начисление пакетов" at bounding box center [525, 344] width 211 height 29
select select "10"
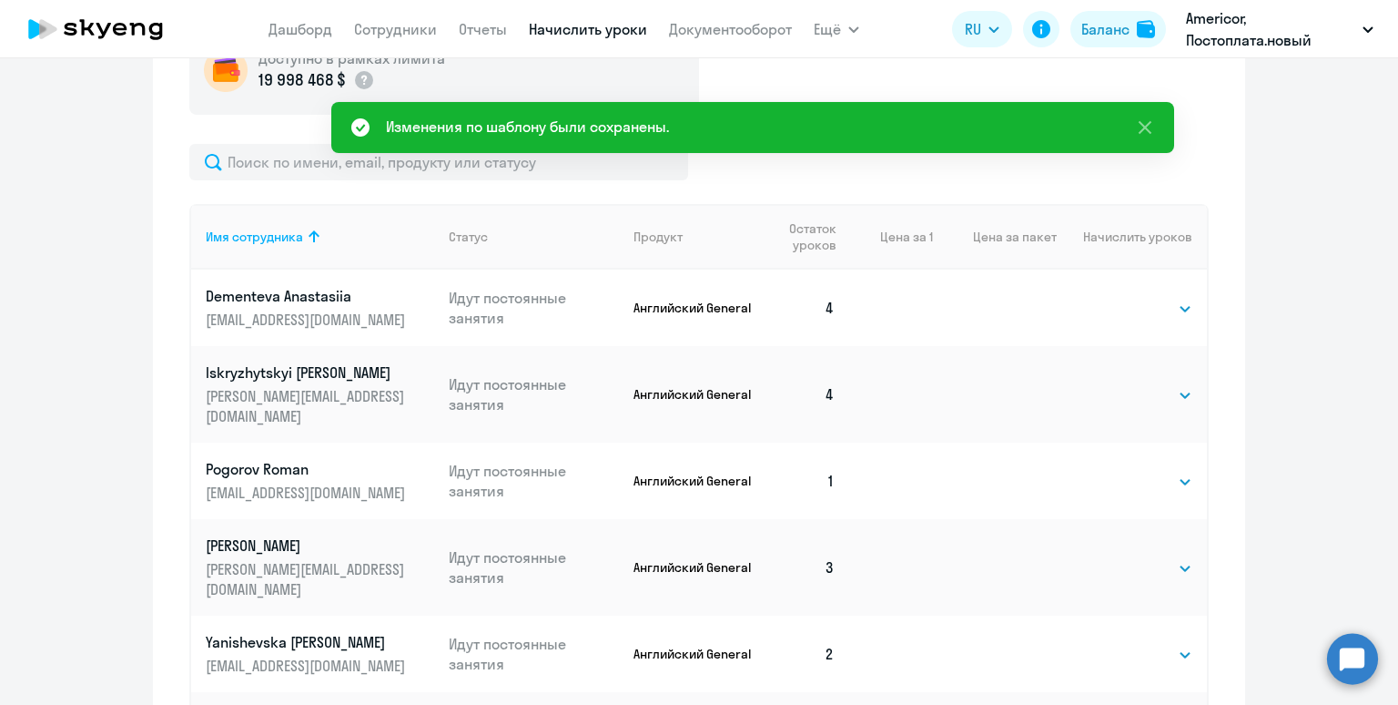
scroll to position [643, 0]
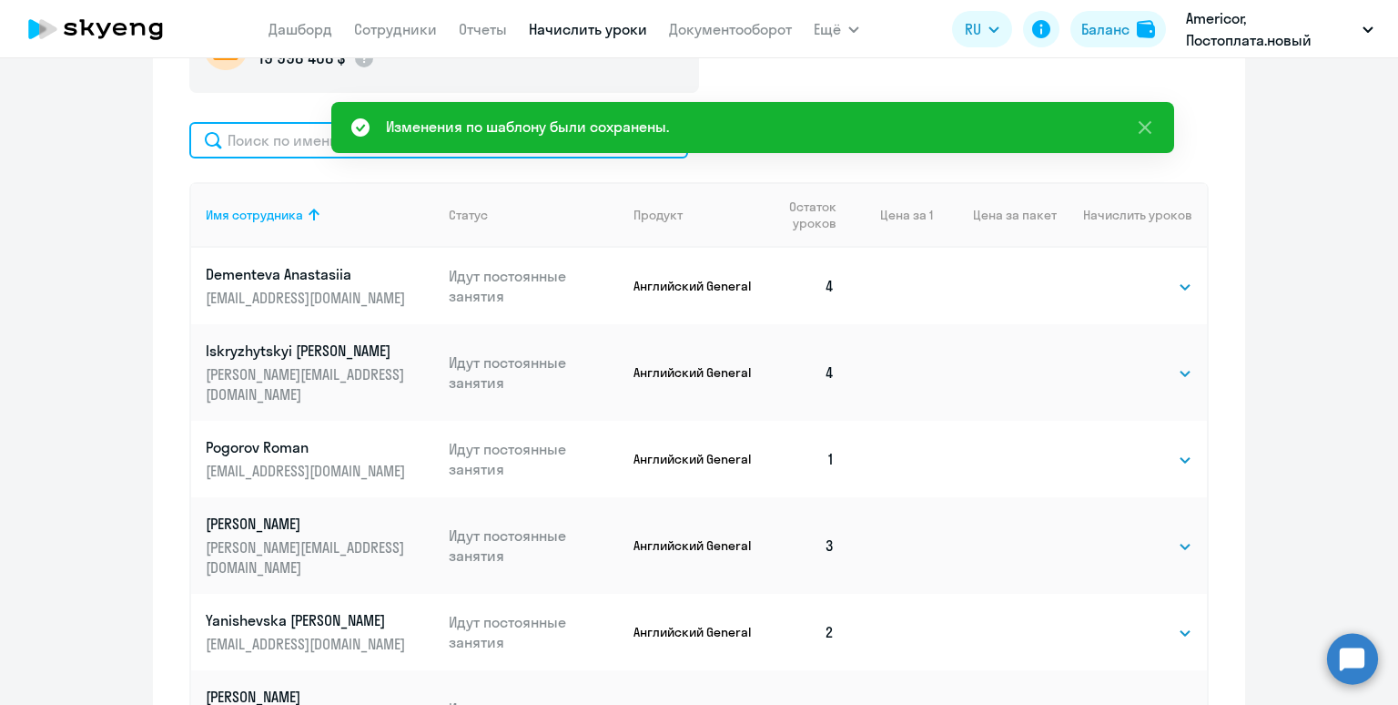
click at [316, 145] on input "text" at bounding box center [438, 140] width 499 height 36
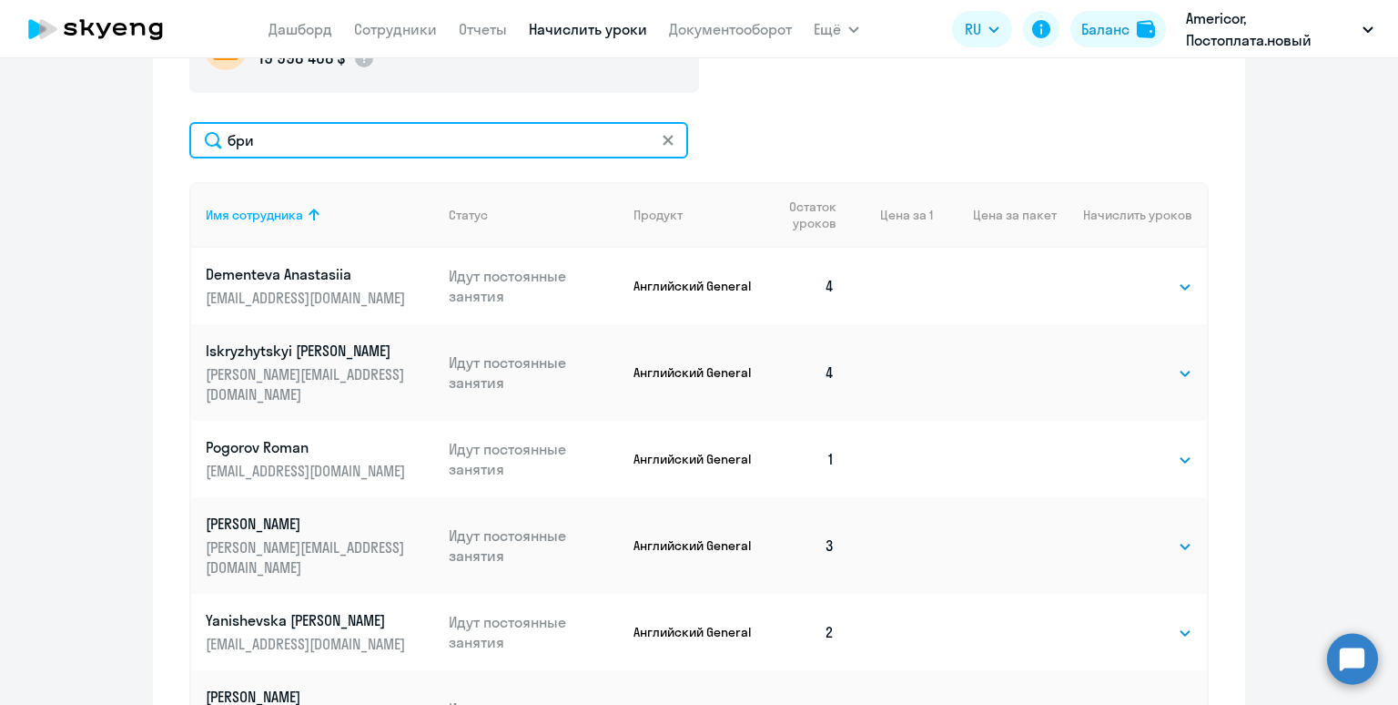
scroll to position [545, 0]
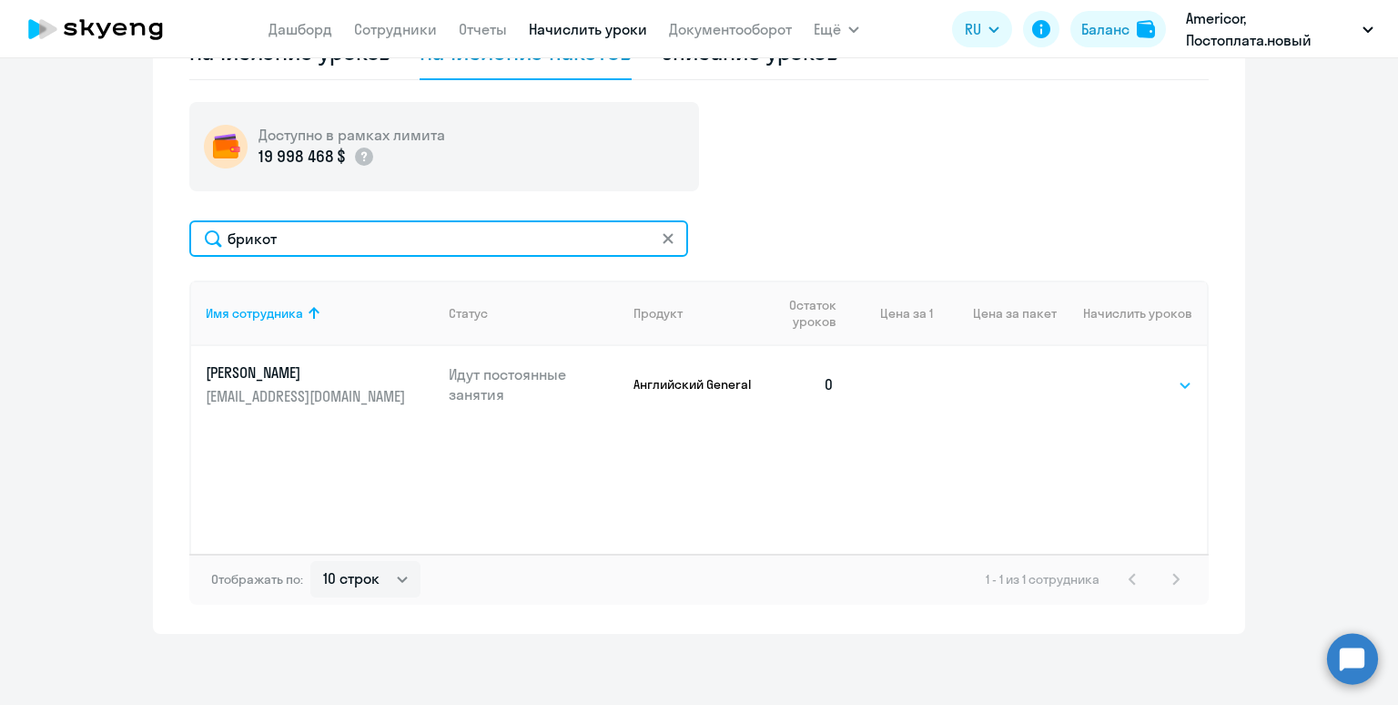
type input "брикот"
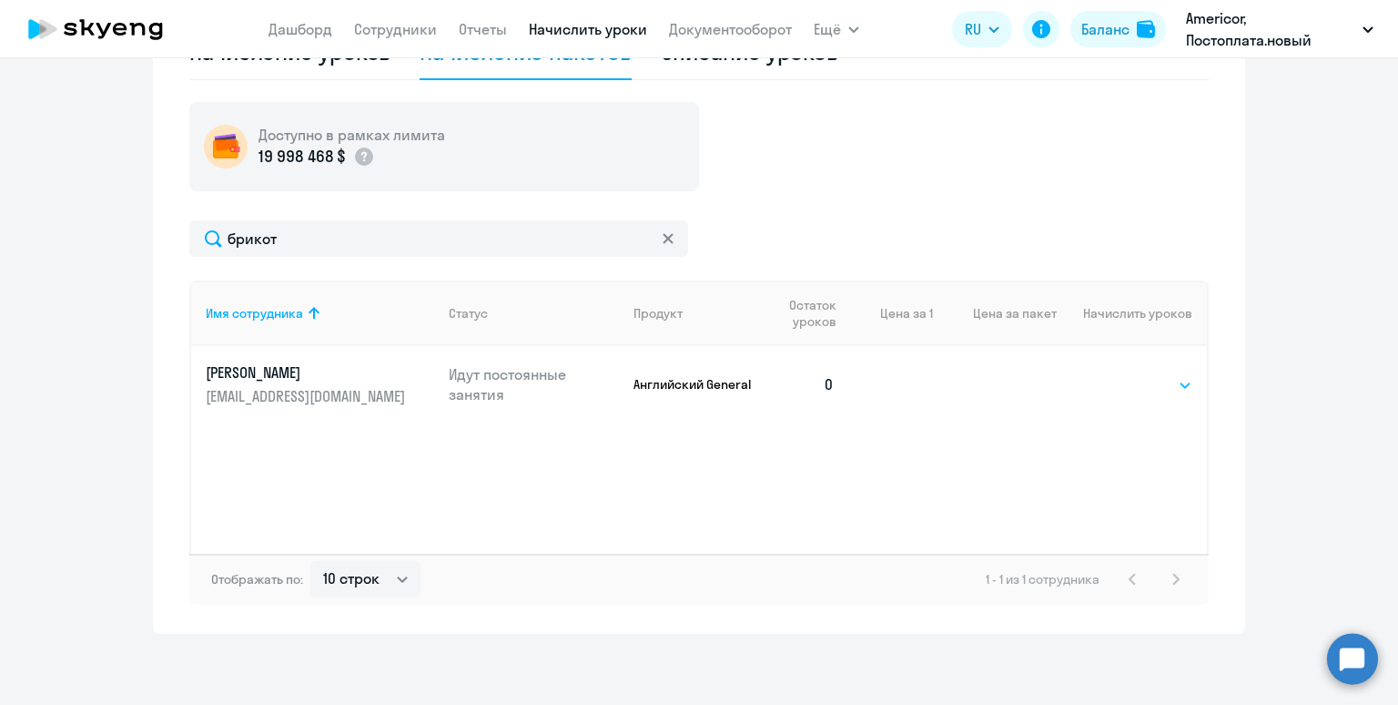
click at [1125, 379] on select "Выбрать 4 8 16 32 64 96 128" at bounding box center [1155, 385] width 75 height 22
select select "4"
click at [1118, 375] on select "Выбрать 4 8 16 32 64 96 128" at bounding box center [1155, 386] width 75 height 22
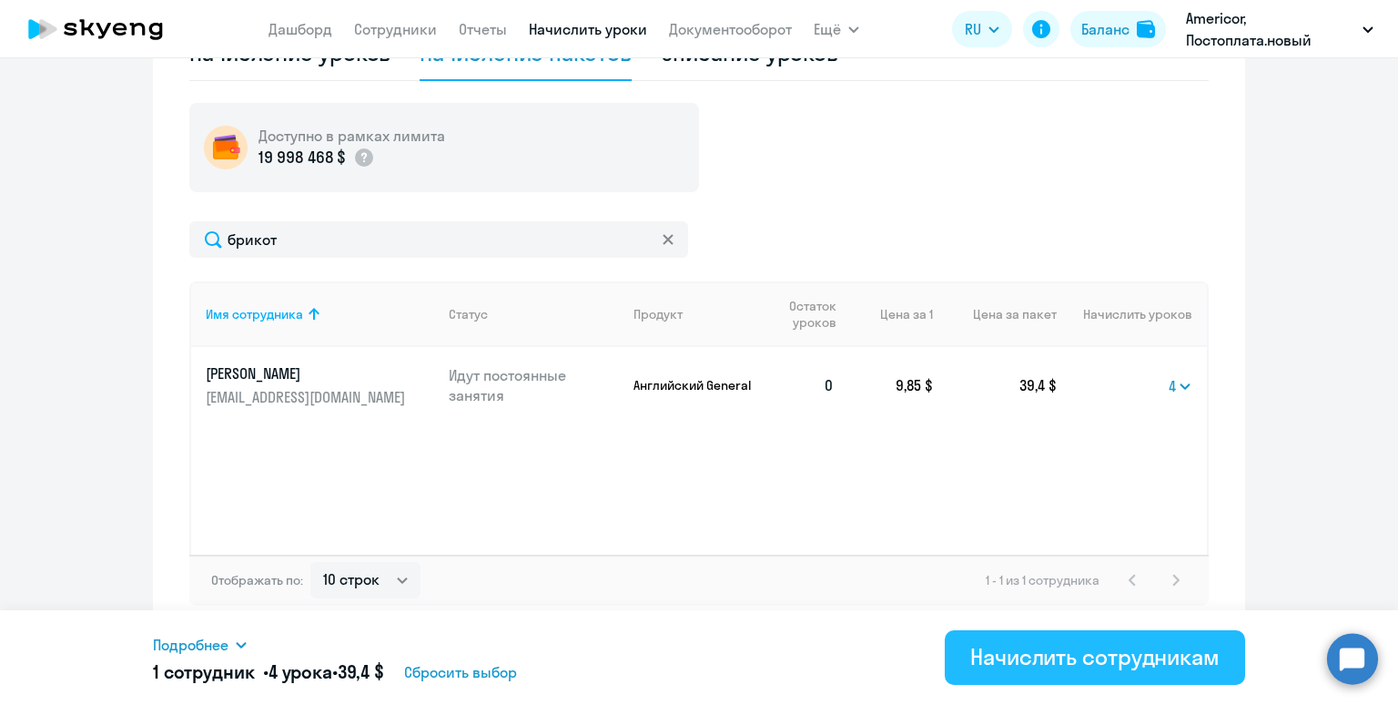
click at [1148, 656] on div "Начислить сотрудникам" at bounding box center [1095, 656] width 249 height 29
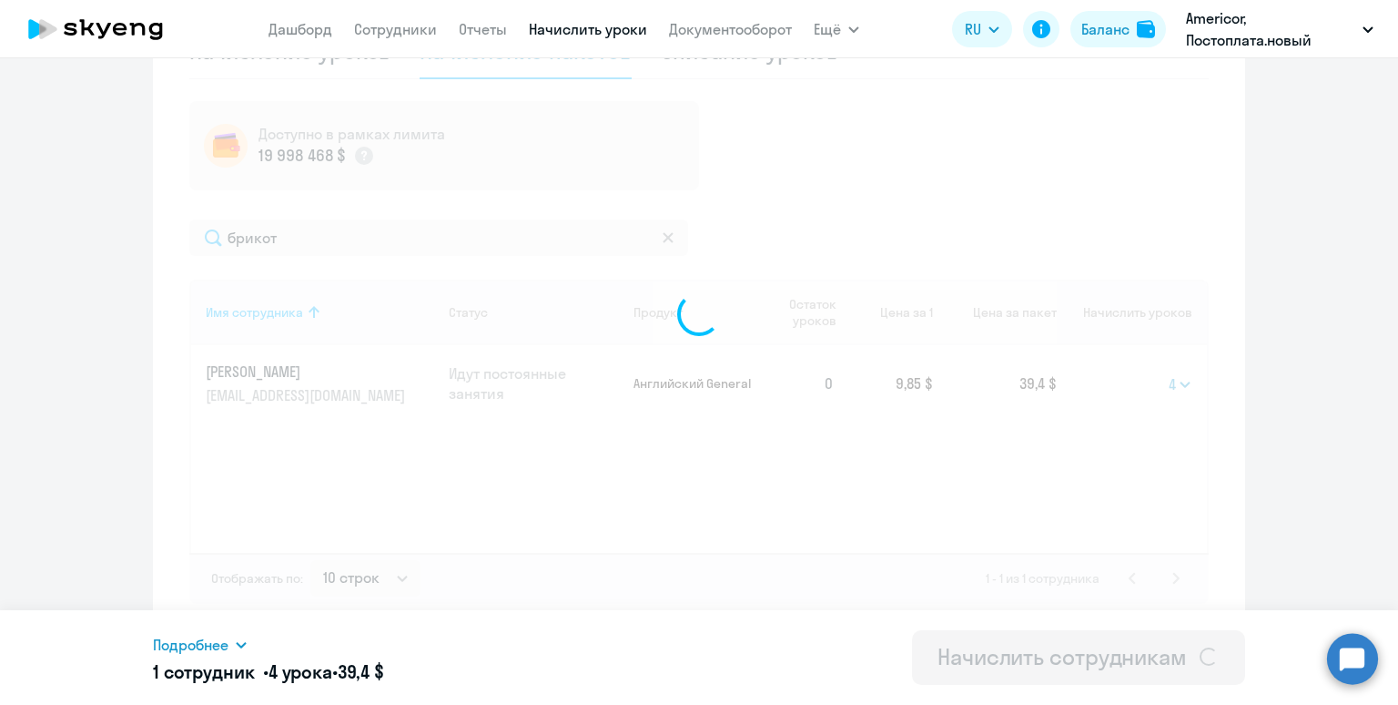
select select
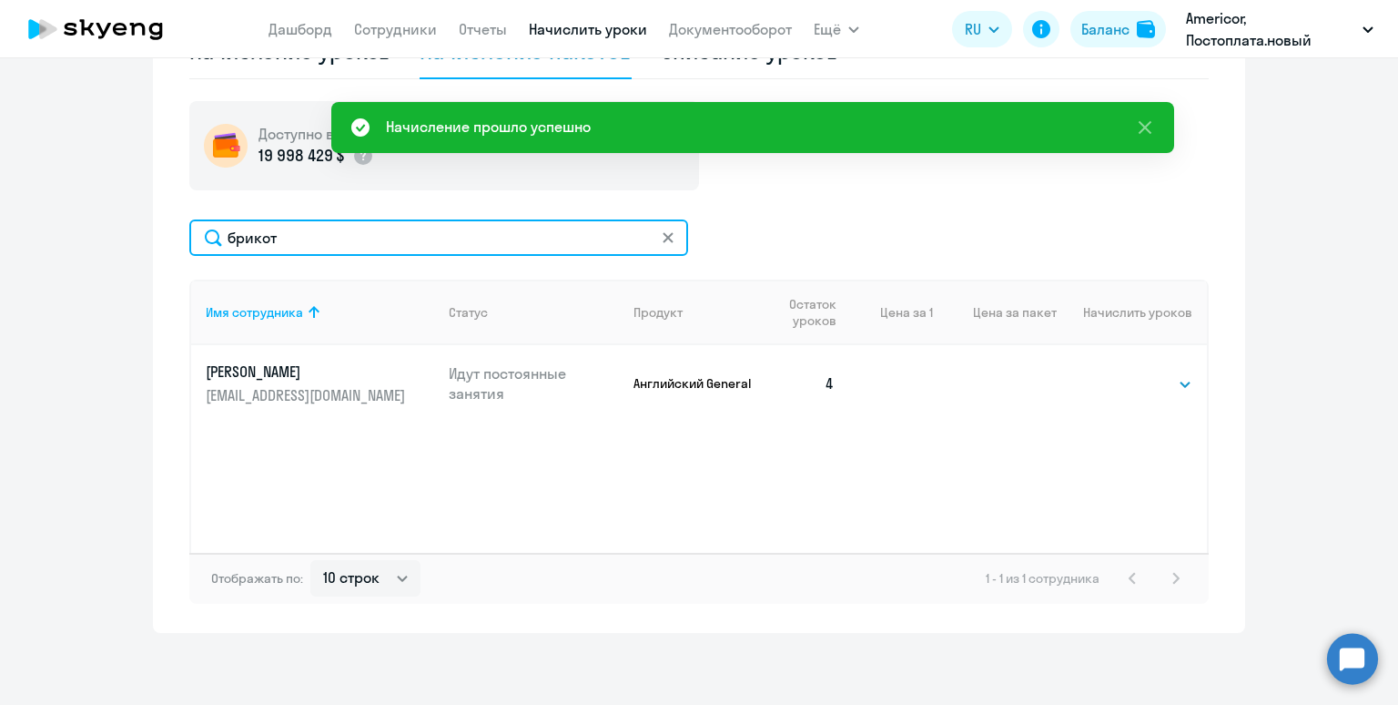
drag, startPoint x: 289, startPoint y: 240, endPoint x: 187, endPoint y: 226, distance: 103.0
click at [187, 226] on div "Начисление и списание уроков Начисление уроков Начисление пакетов Списание урок…" at bounding box center [699, 273] width 1093 height 719
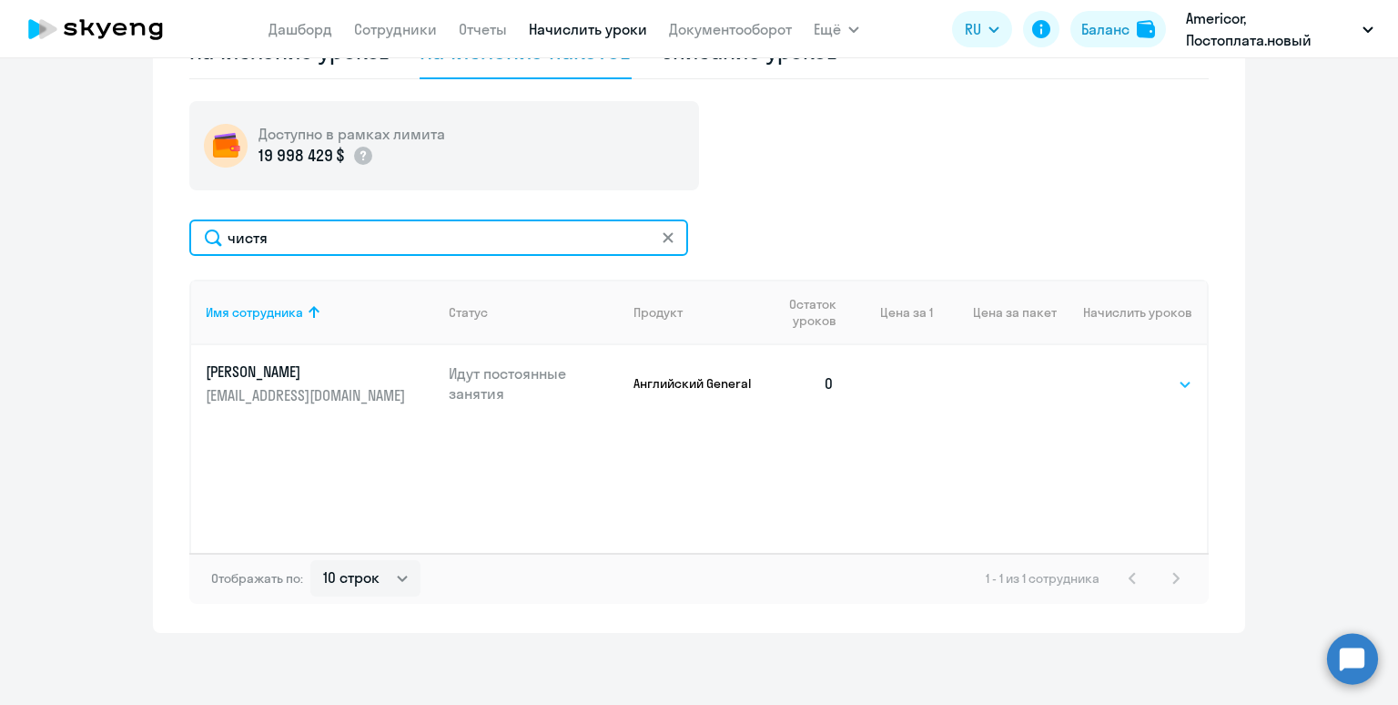
type input "чистя"
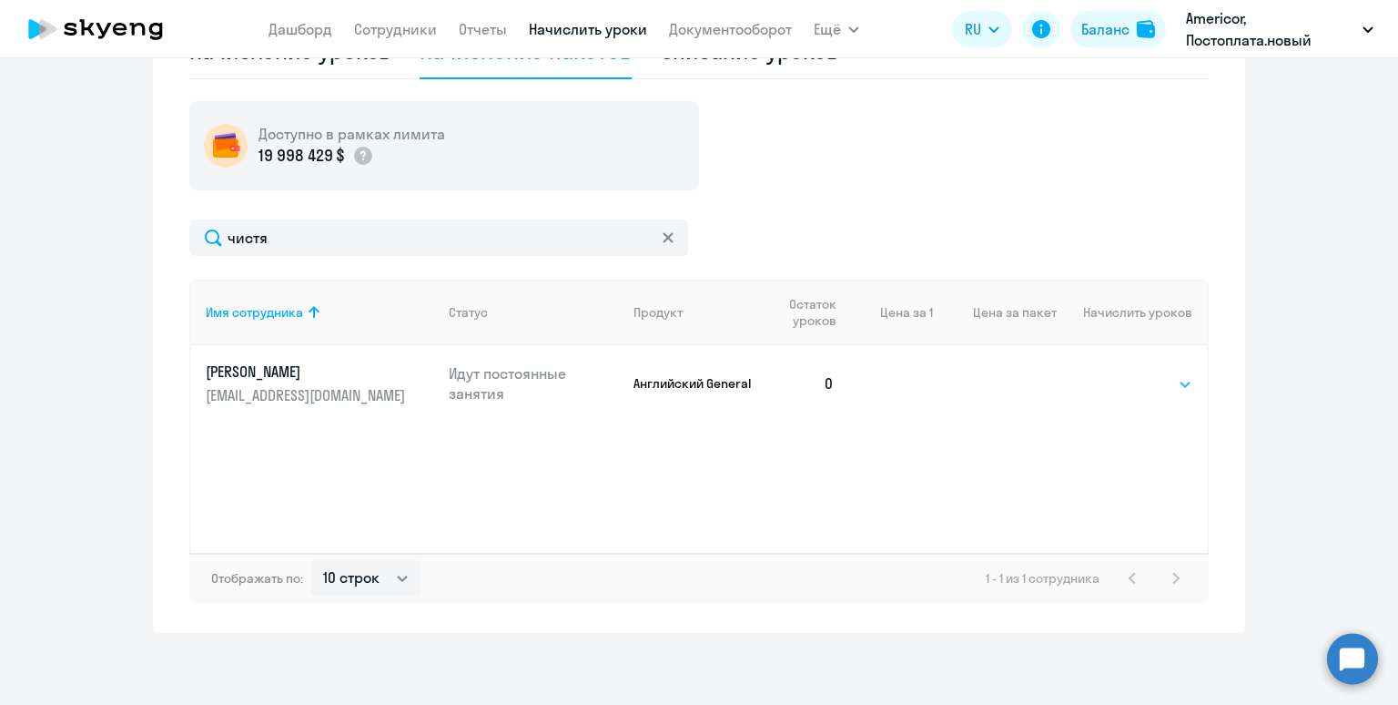
click at [1138, 379] on select "Выбрать 4 8 16 32 64 96 128" at bounding box center [1155, 384] width 75 height 22
select select "4"
click at [1118, 373] on select "Выбрать 4 8 16 32 64 96 128" at bounding box center [1155, 384] width 75 height 22
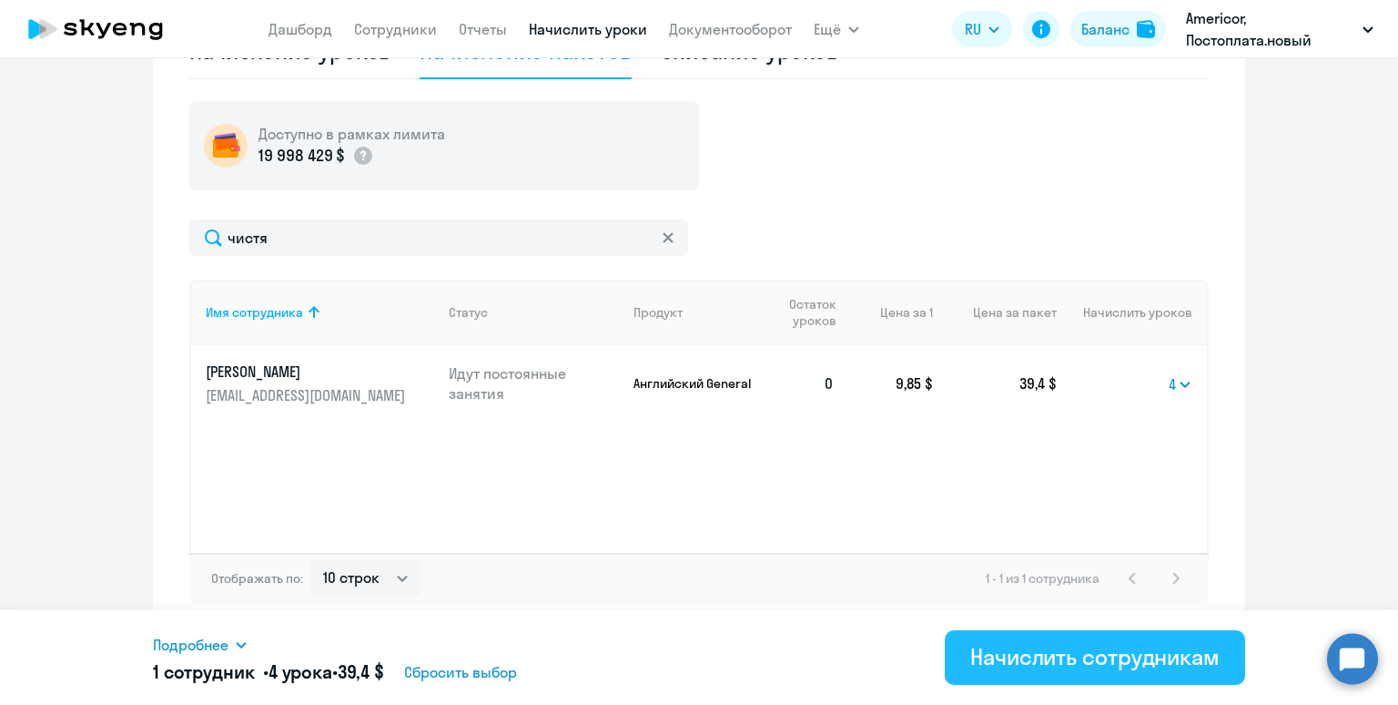
click at [1149, 668] on div "Начислить сотрудникам" at bounding box center [1095, 656] width 249 height 29
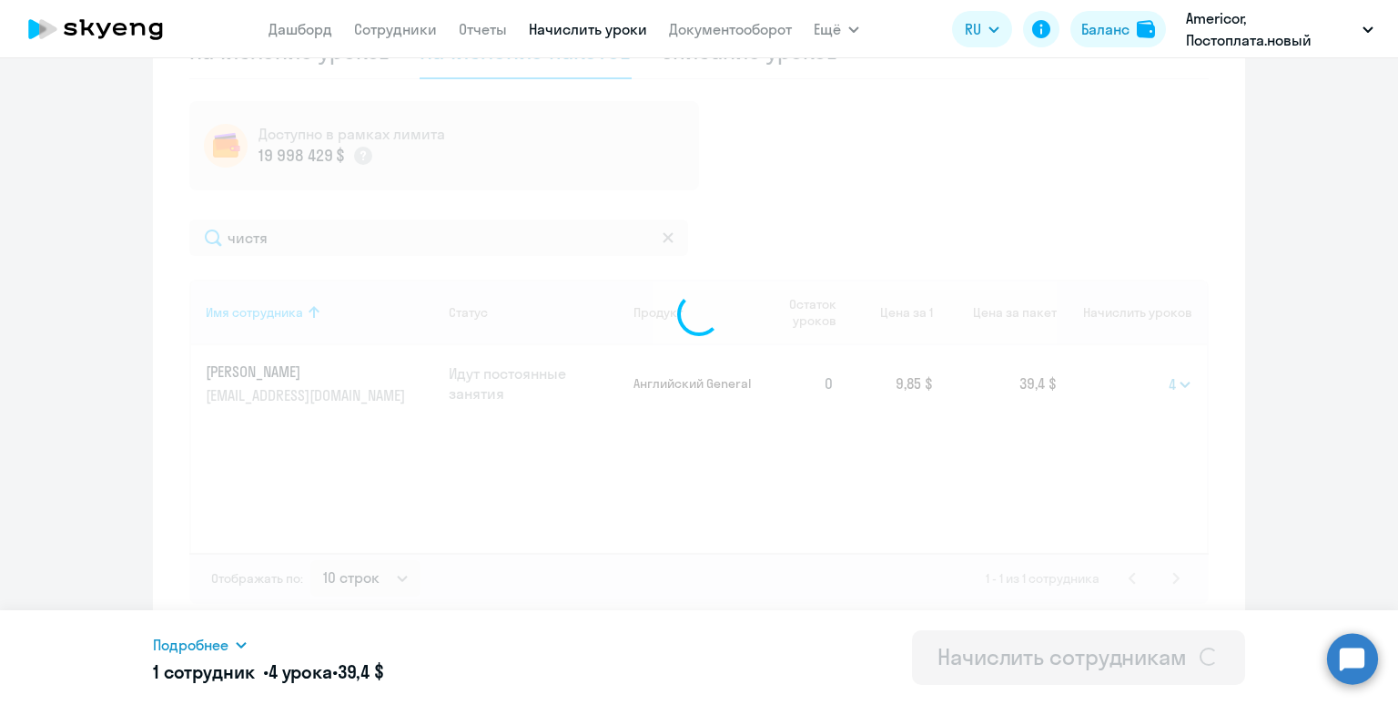
select select
